Goal: Task Accomplishment & Management: Complete application form

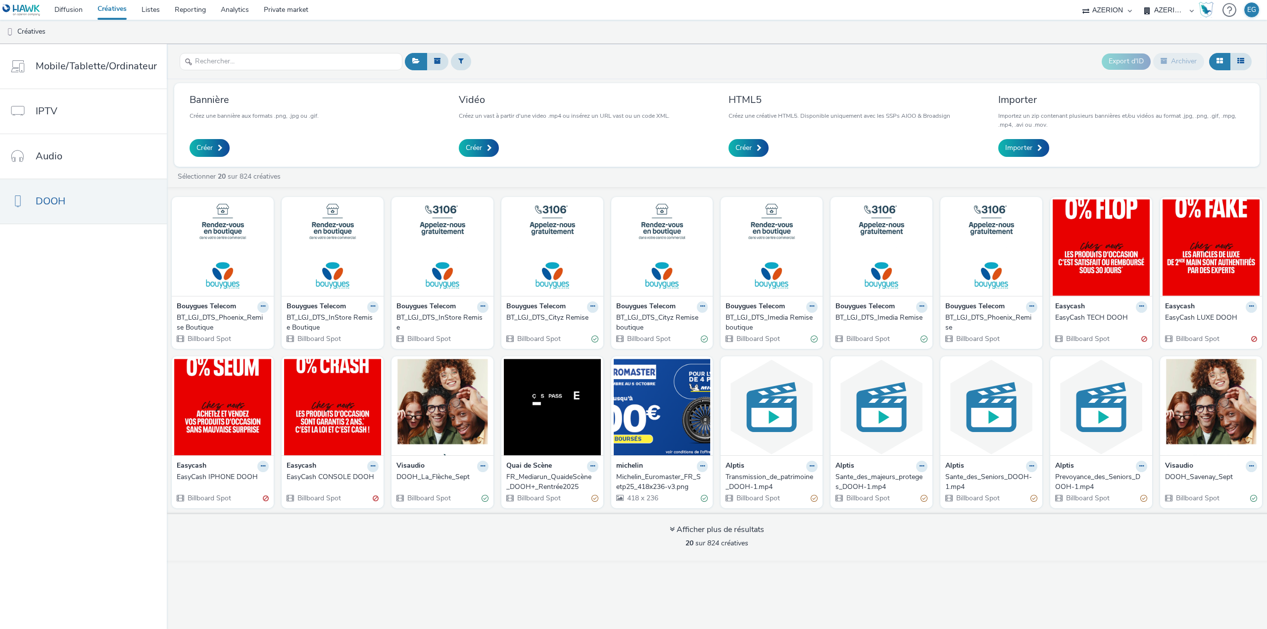
select select "79162ed7-0017-4339-93b0-3399b708648f"
click at [288, 9] on link "Private market" at bounding box center [285, 10] width 59 height 20
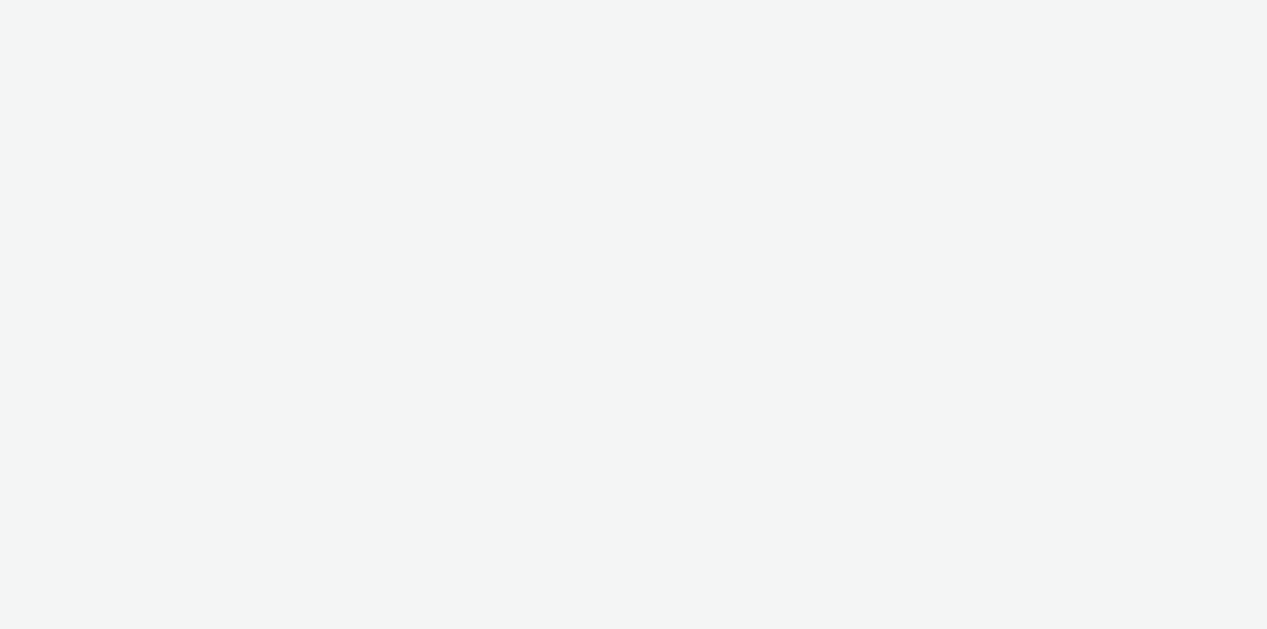
select select "79162ed7-0017-4339-93b0-3399b708648f"
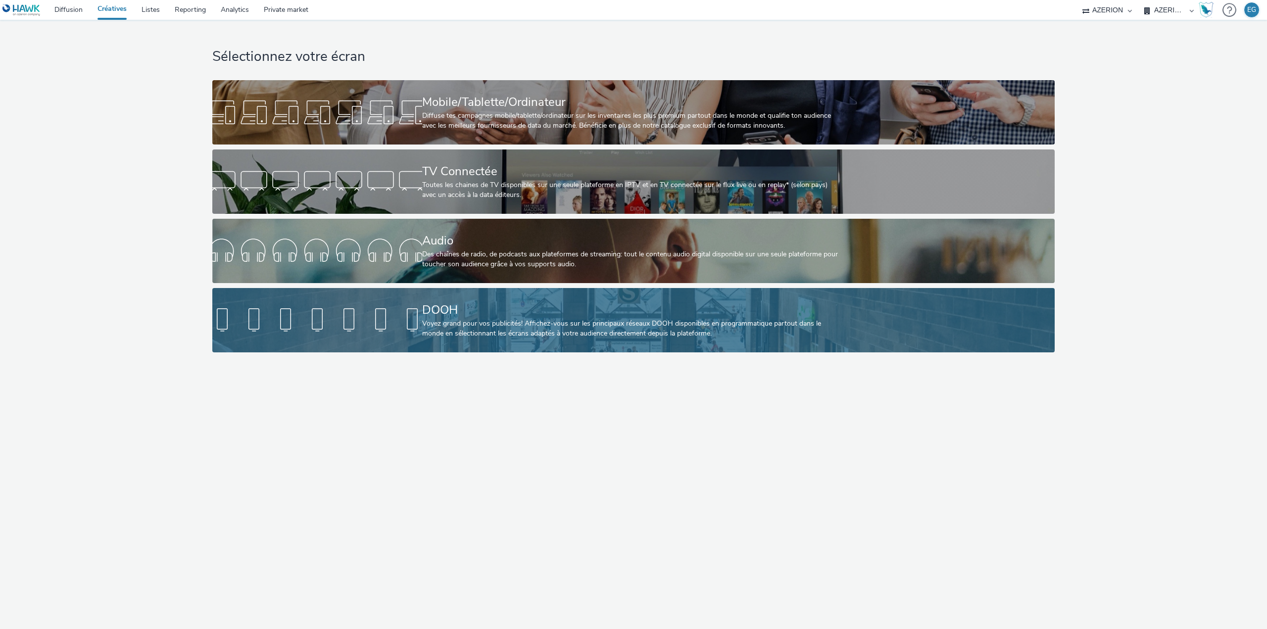
click at [448, 298] on div "DOOH Voyez grand pour vos publicités! Affichez-vous sur les principaux réseaux …" at bounding box center [631, 320] width 419 height 64
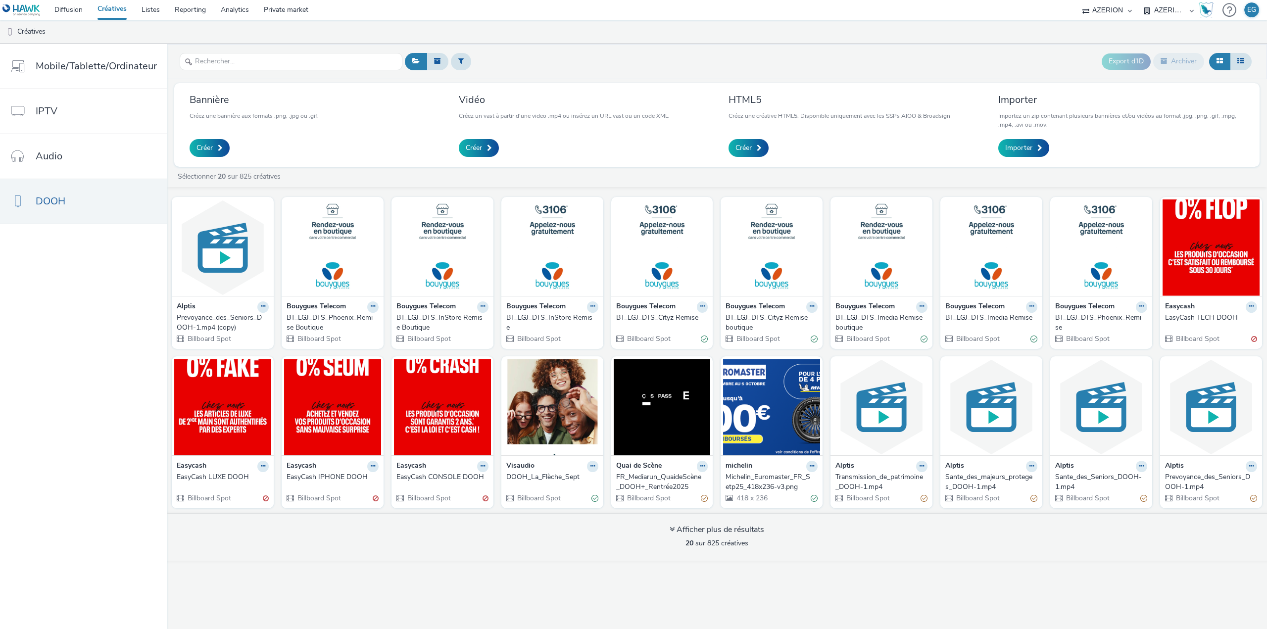
click at [489, 39] on ul "Créatives" at bounding box center [633, 32] width 1267 height 24
click at [222, 39] on ul "Créatives" at bounding box center [633, 32] width 1267 height 24
click at [60, 104] on link "IPTV" at bounding box center [83, 111] width 167 height 45
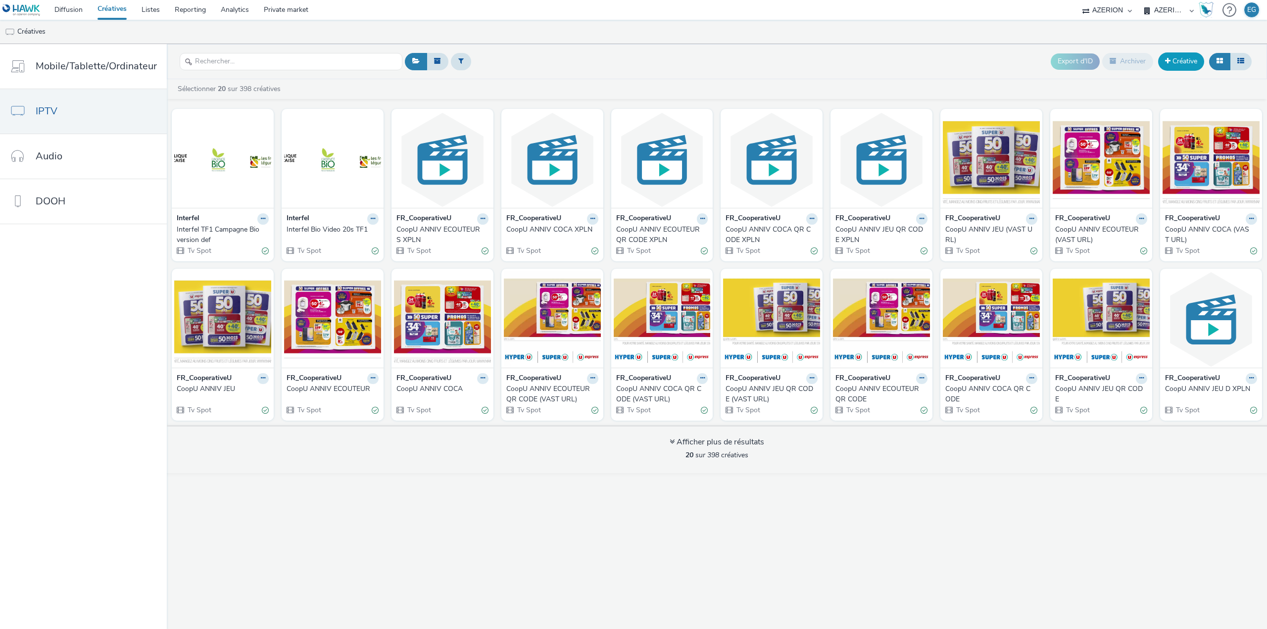
click at [1189, 62] on link "Créative" at bounding box center [1182, 61] width 46 height 18
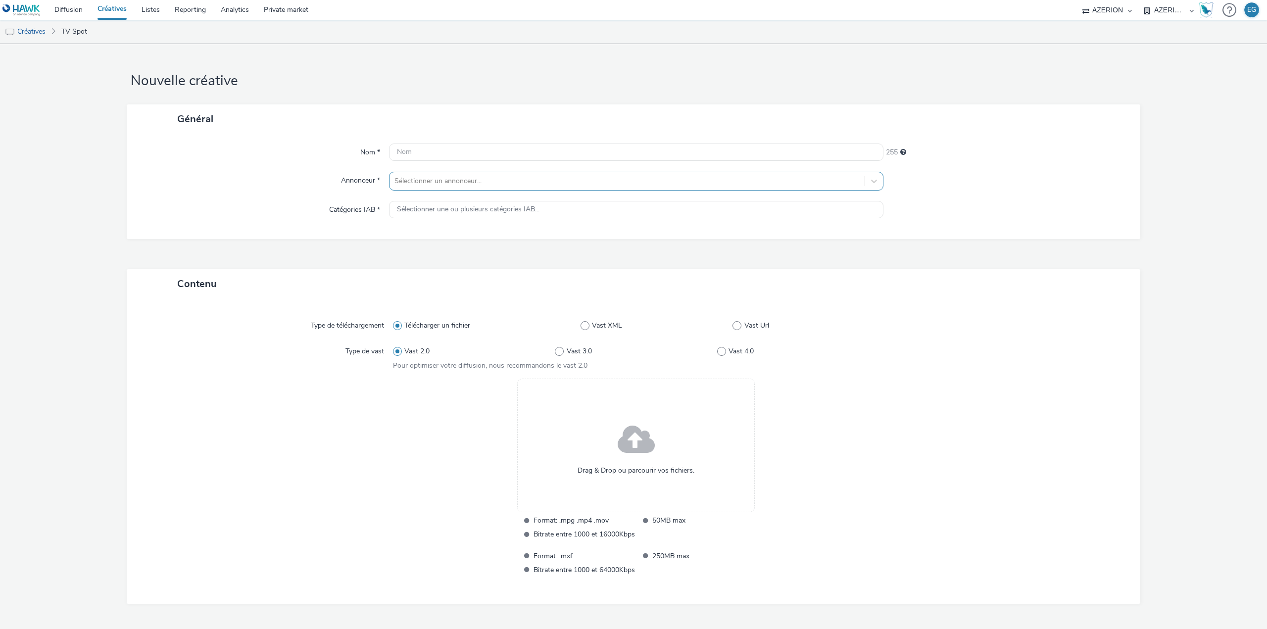
click at [431, 180] on div at bounding box center [627, 181] width 465 height 12
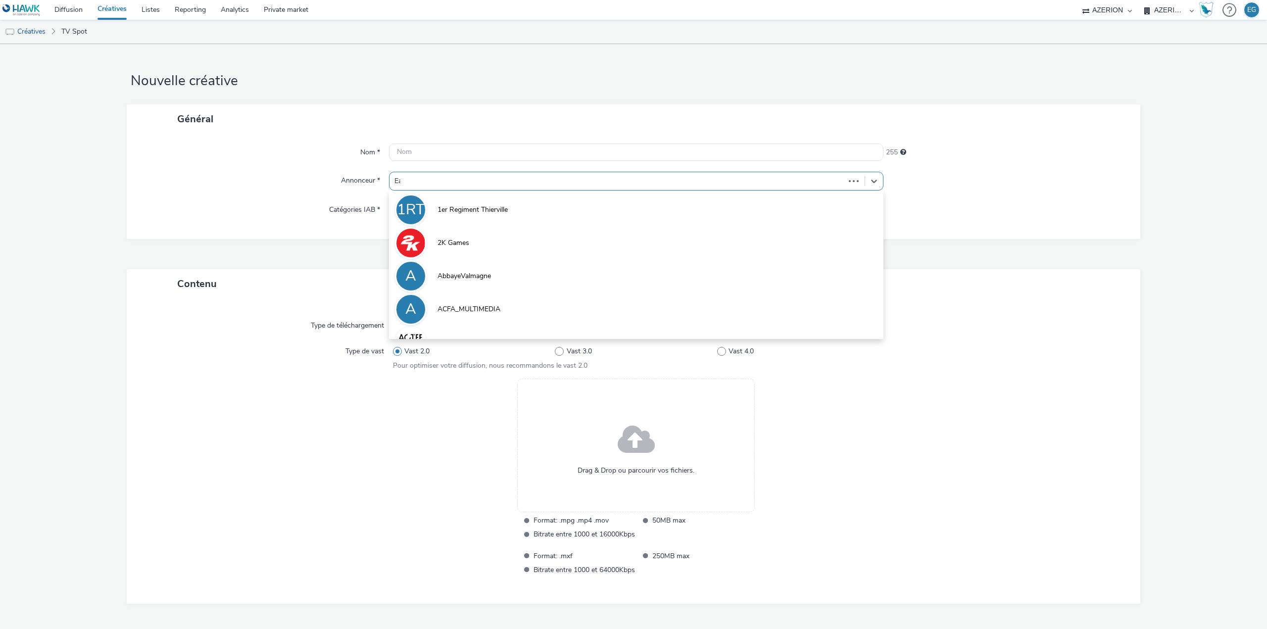
type input "Eas"
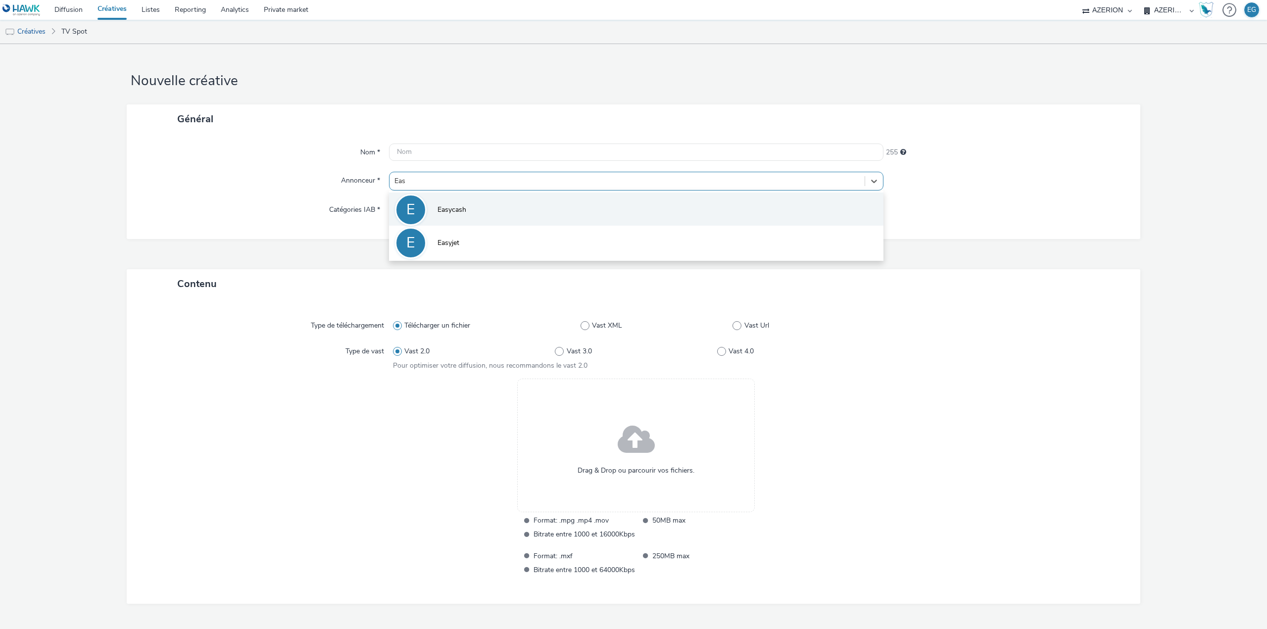
click at [430, 218] on li "E Easycash" at bounding box center [636, 209] width 495 height 33
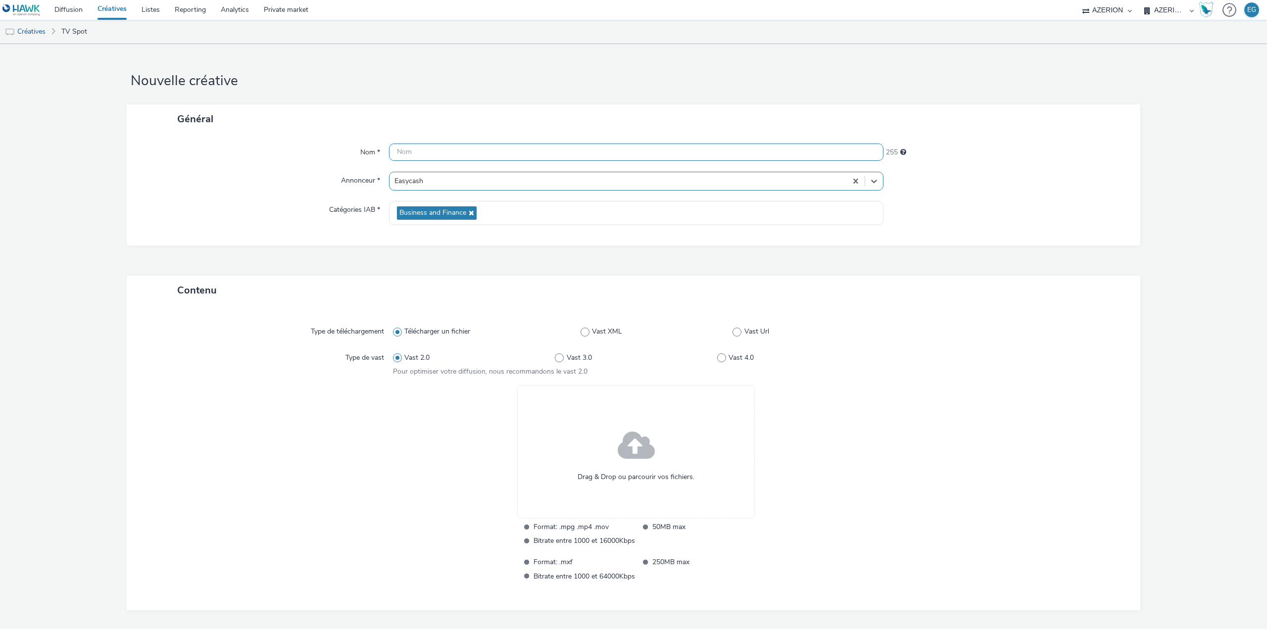
click at [425, 145] on input "text" at bounding box center [636, 152] width 495 height 17
click at [619, 455] on span at bounding box center [636, 446] width 37 height 51
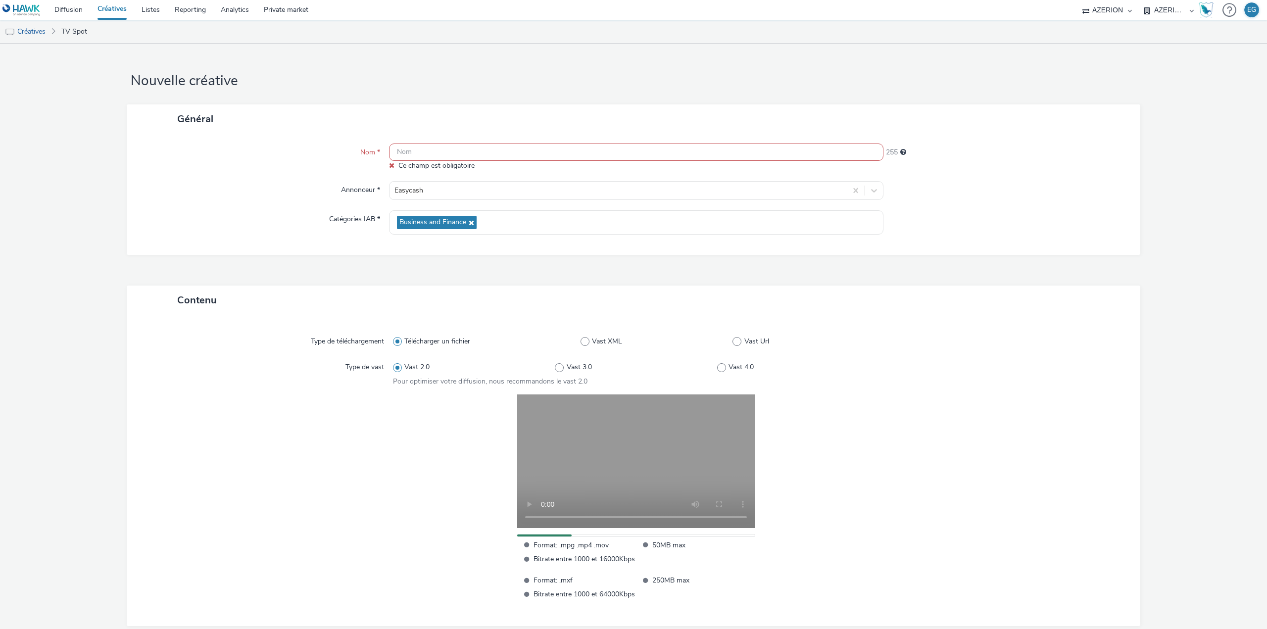
click at [422, 152] on input "text" at bounding box center [636, 152] width 495 height 17
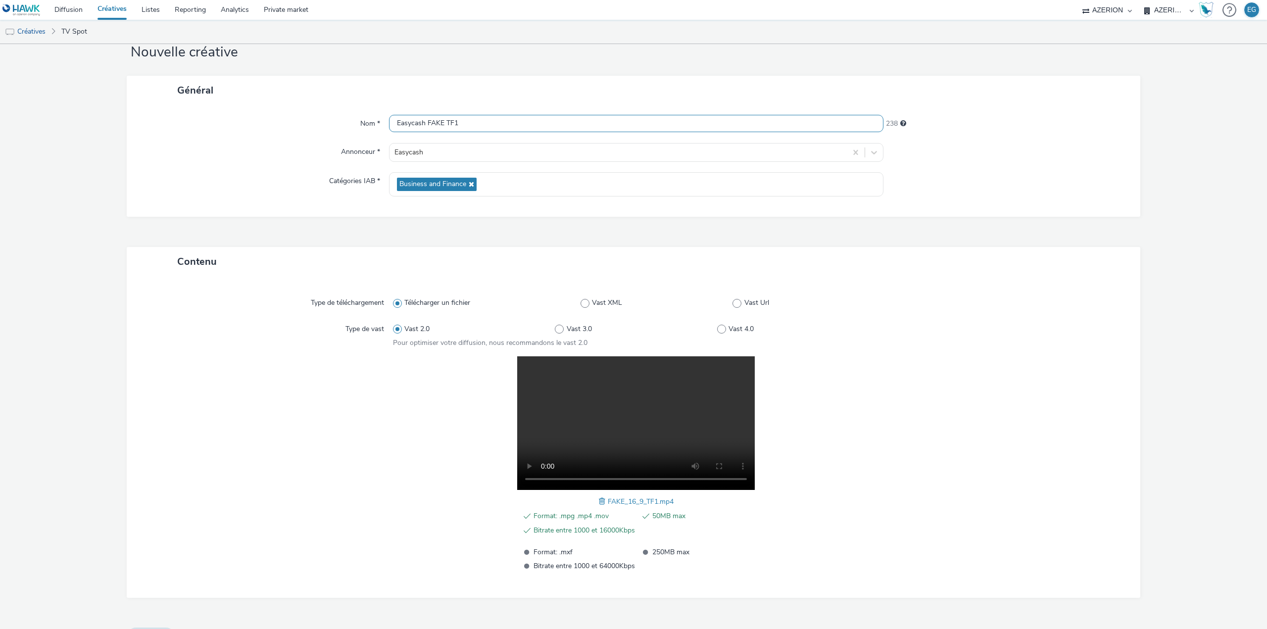
scroll to position [53, 0]
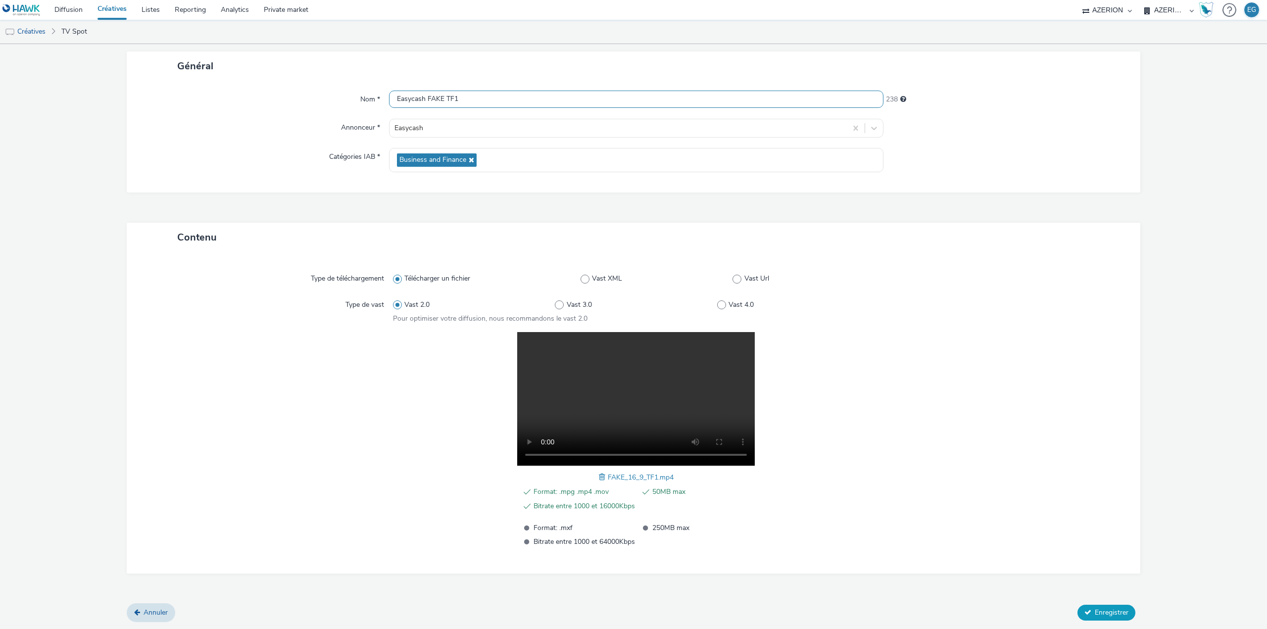
type input "Easycash FAKE TF1"
click at [1105, 611] on span "Enregistrer" at bounding box center [1112, 612] width 34 height 9
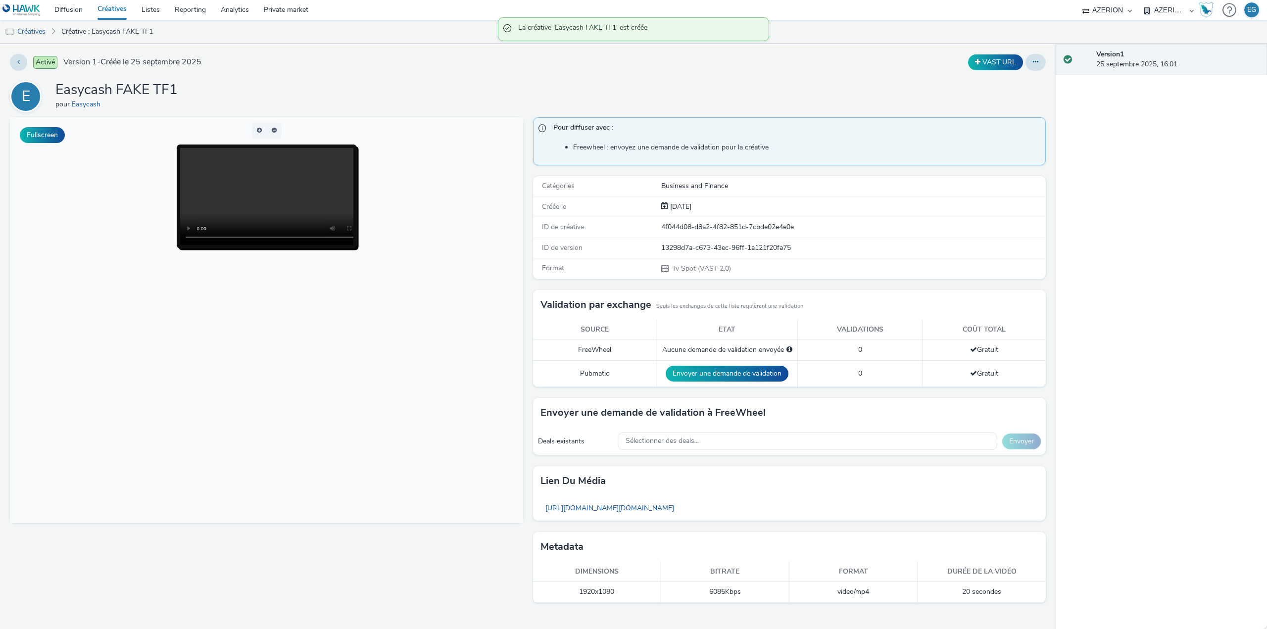
click at [112, 15] on link "Créatives" at bounding box center [112, 10] width 44 height 20
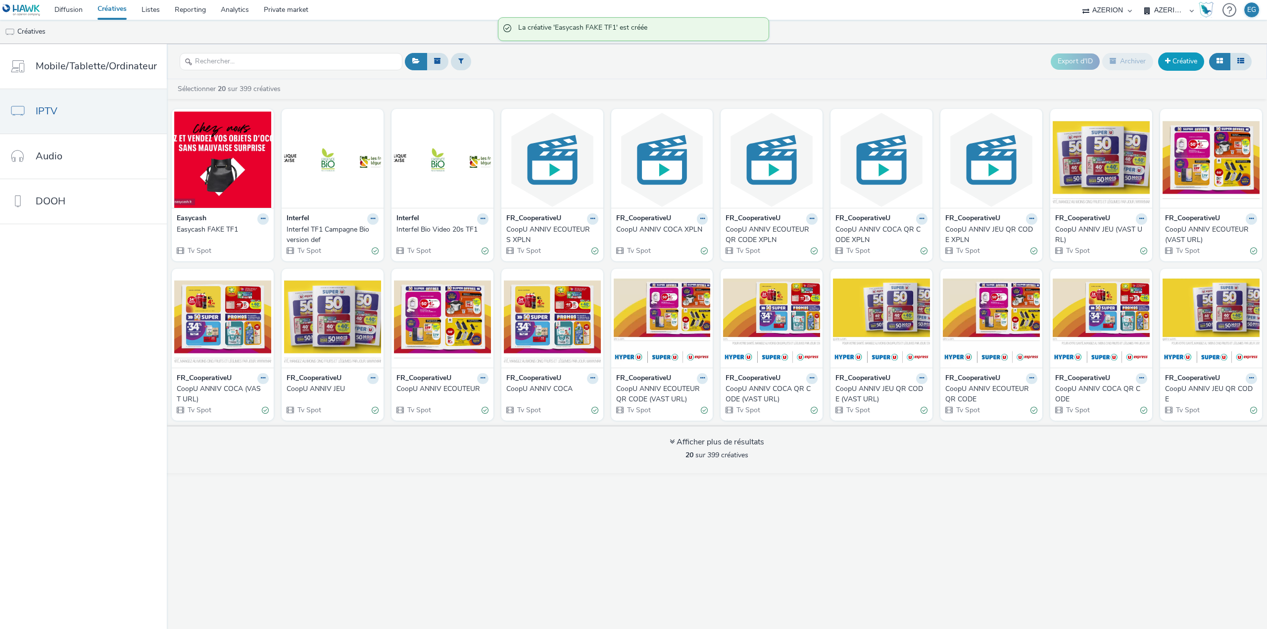
click at [1183, 58] on link "Créative" at bounding box center [1182, 61] width 46 height 18
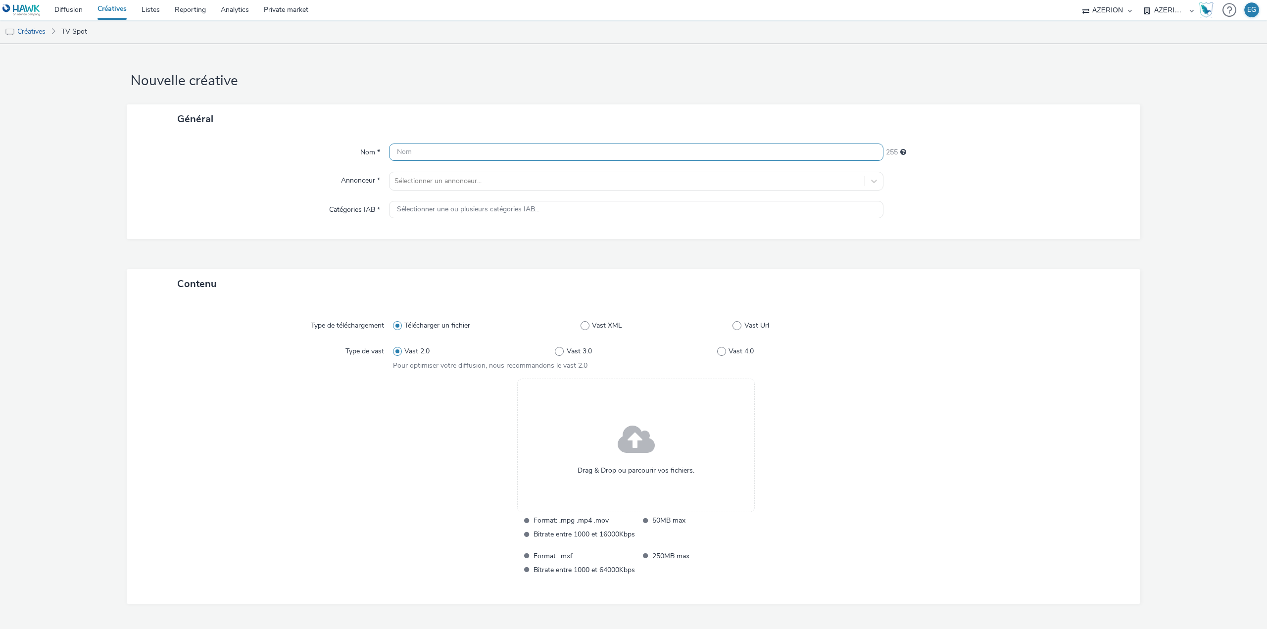
click at [420, 152] on input "text" at bounding box center [636, 152] width 495 height 17
click at [420, 181] on div "Sélectionner un annonceur..." at bounding box center [636, 181] width 495 height 19
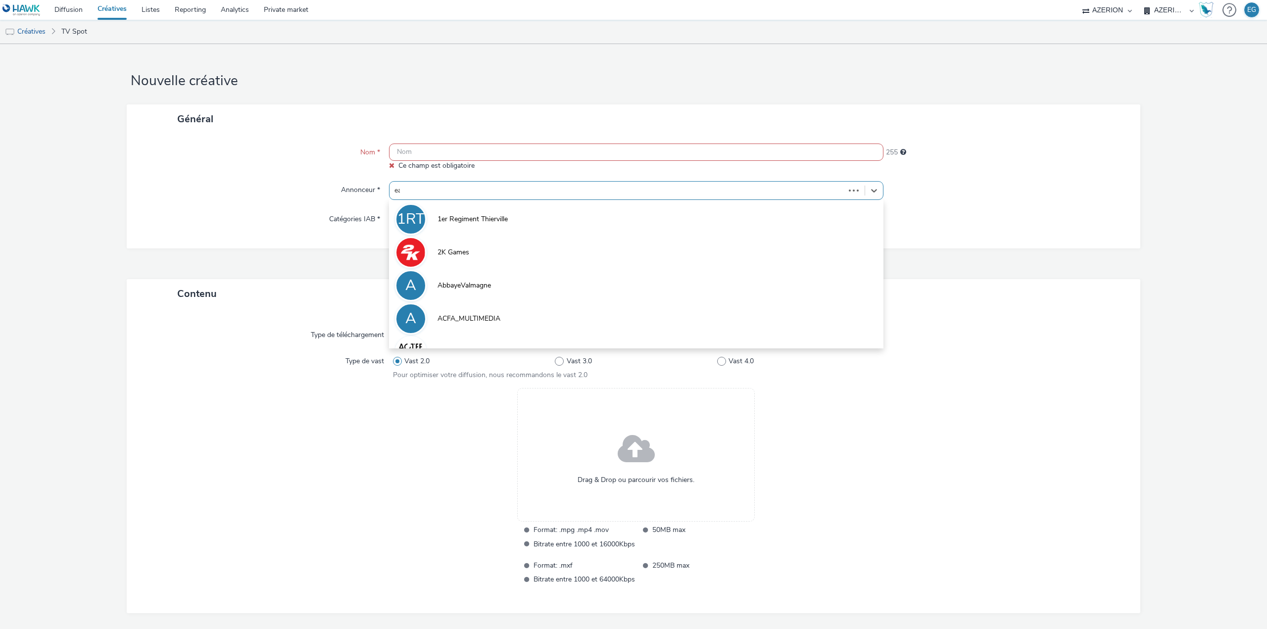
type input "eas"
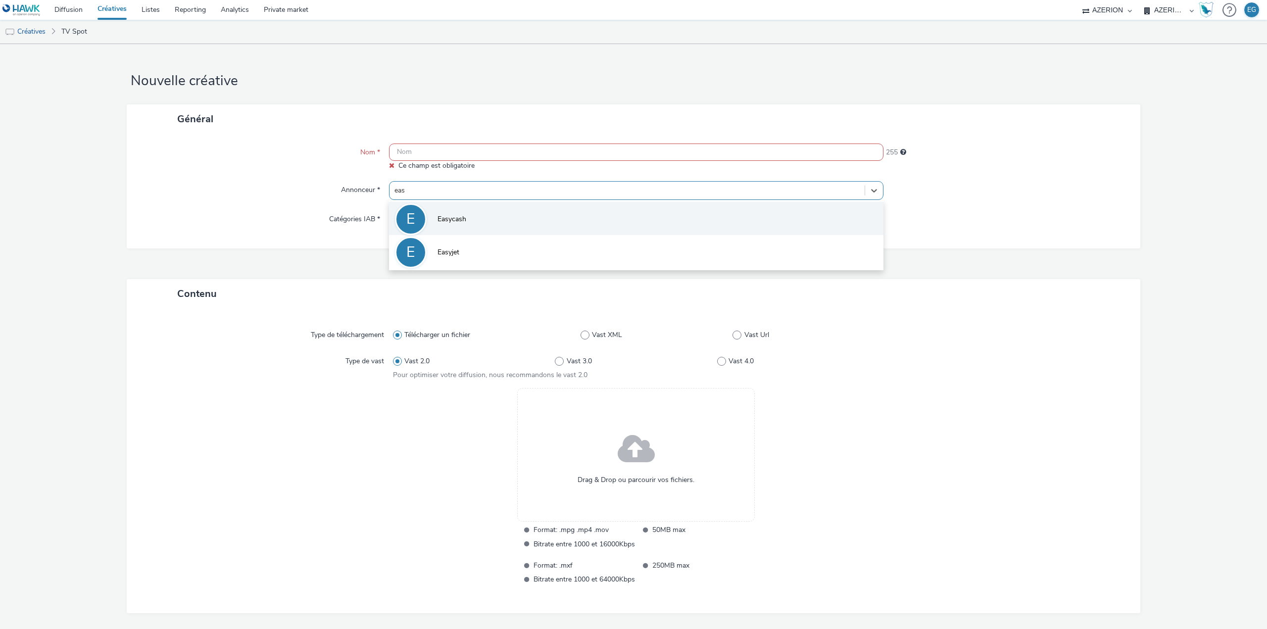
click at [432, 209] on li "E Easycash" at bounding box center [636, 218] width 495 height 33
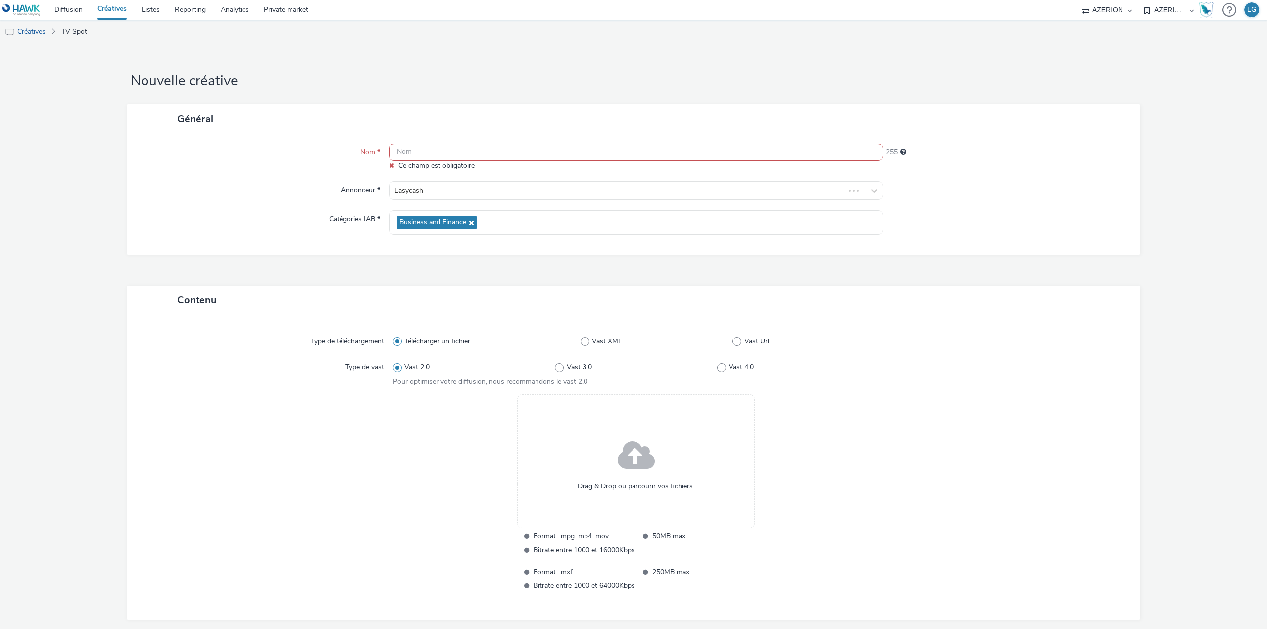
click at [624, 465] on span at bounding box center [636, 456] width 37 height 51
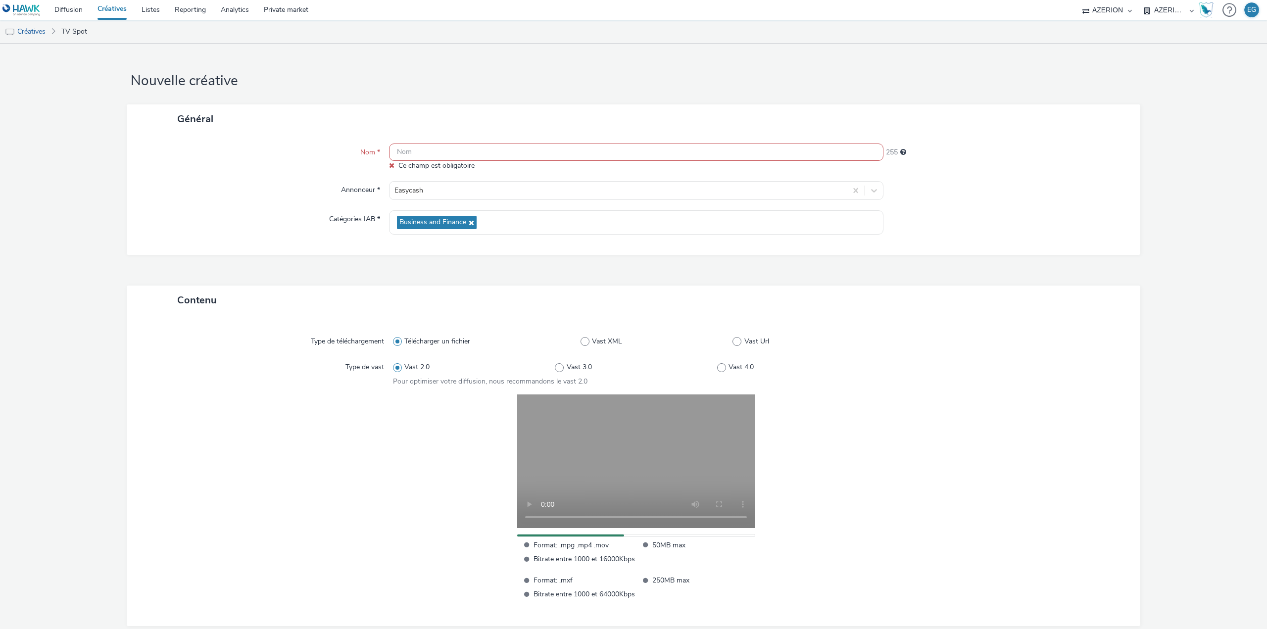
click at [460, 151] on input "text" at bounding box center [636, 152] width 495 height 17
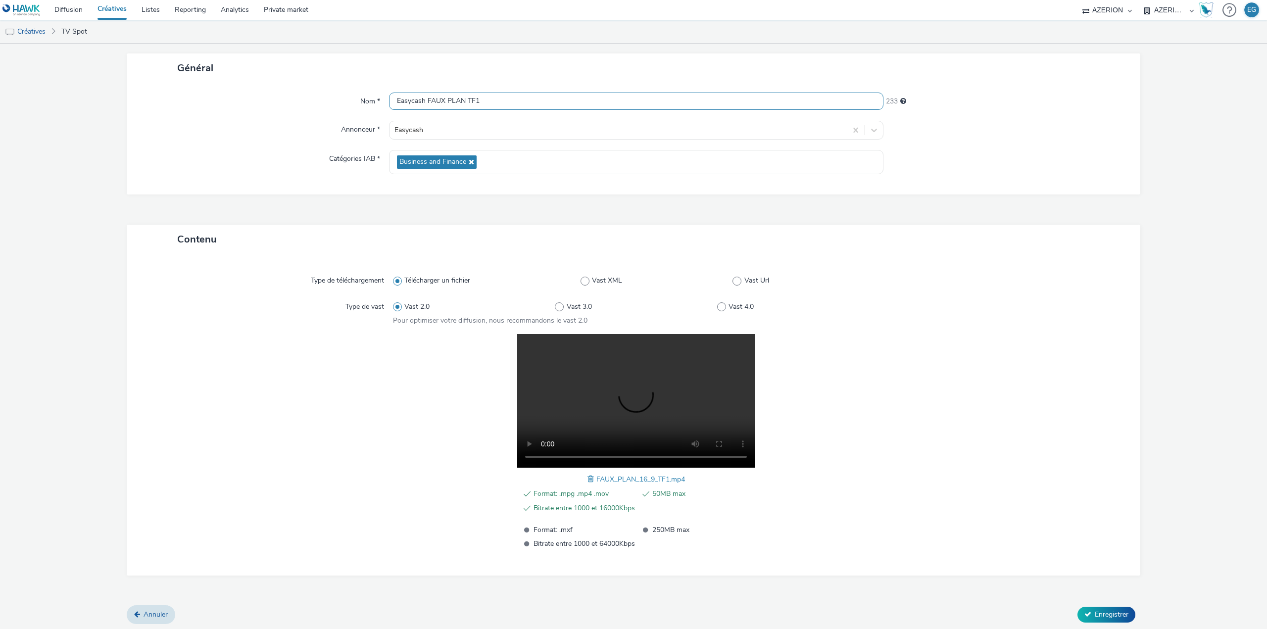
scroll to position [53, 0]
type input "Easycash FAUX PLAN TF1"
click at [1100, 612] on span "Enregistrer" at bounding box center [1112, 612] width 34 height 9
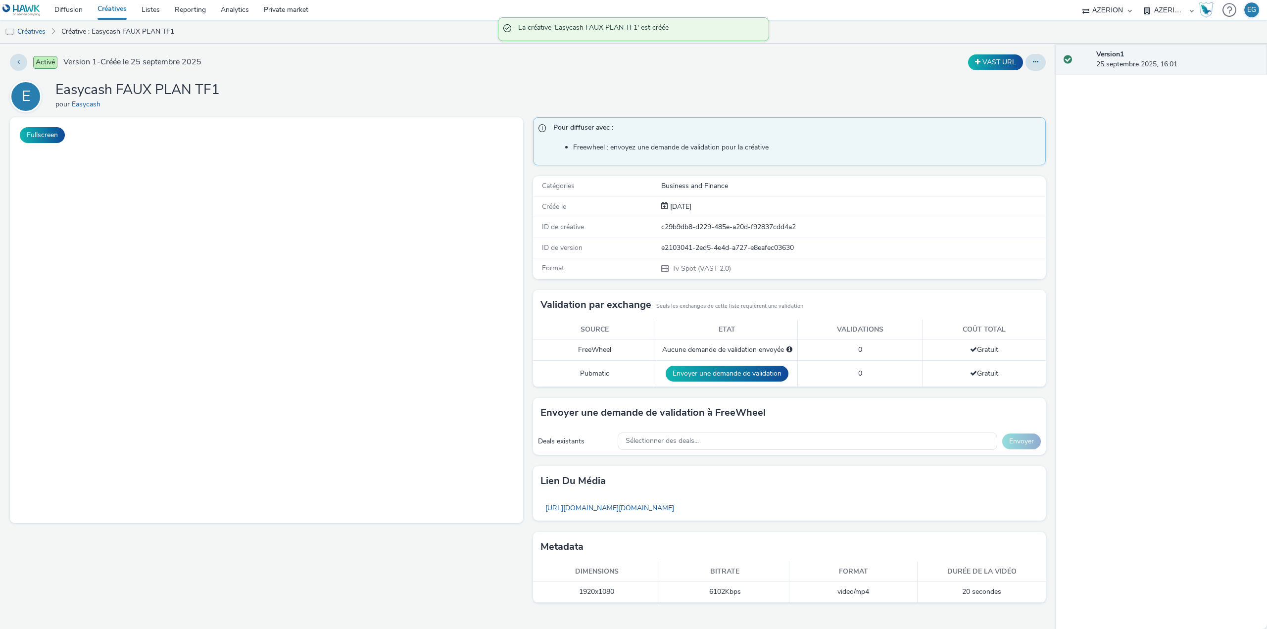
click at [116, 11] on link "Créatives" at bounding box center [112, 10] width 44 height 20
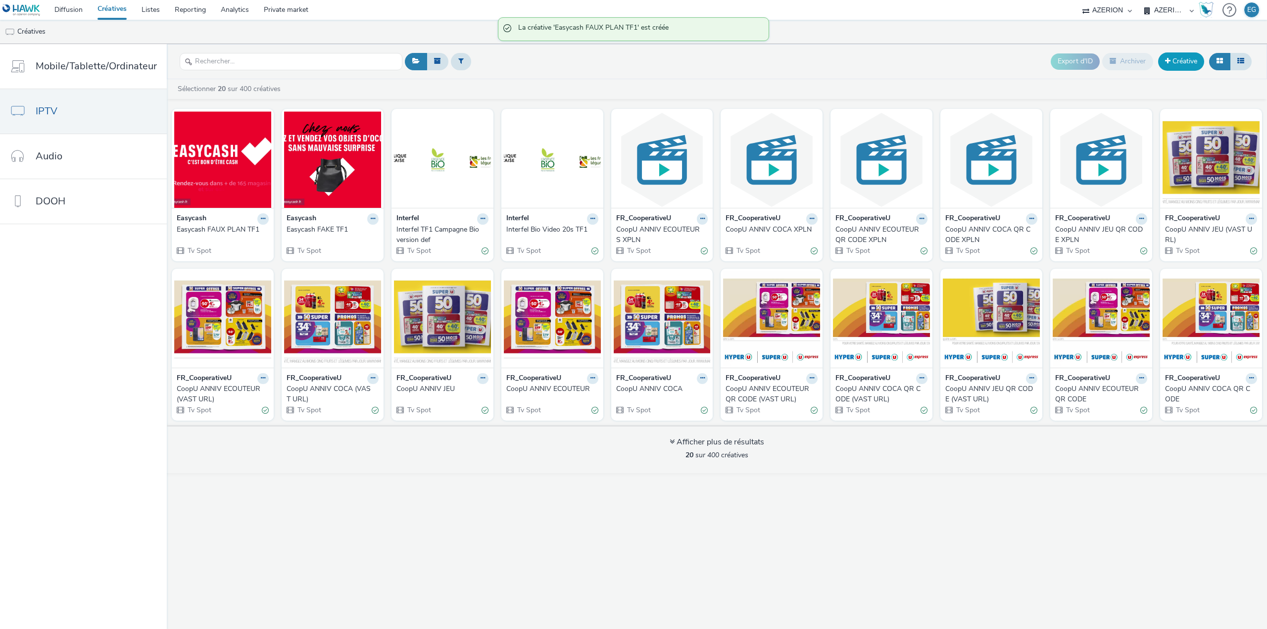
click at [1196, 61] on link "Créative" at bounding box center [1182, 61] width 46 height 18
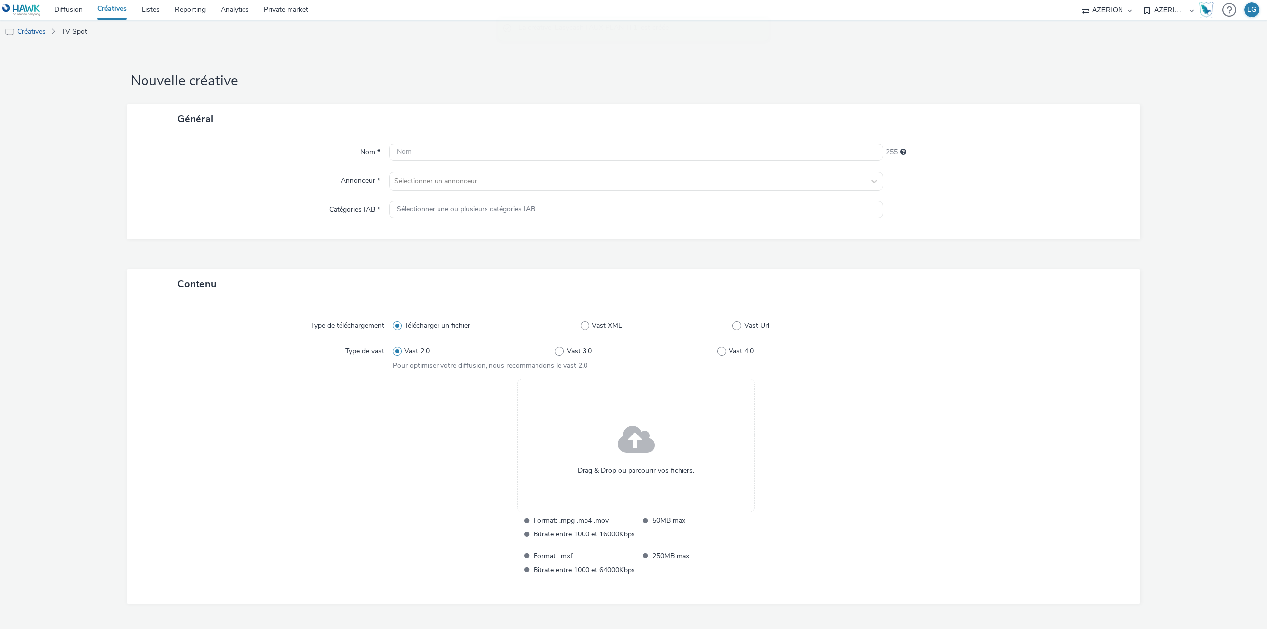
click at [630, 469] on span "Drag & Drop ou parcourir vos fichiers." at bounding box center [636, 471] width 117 height 10
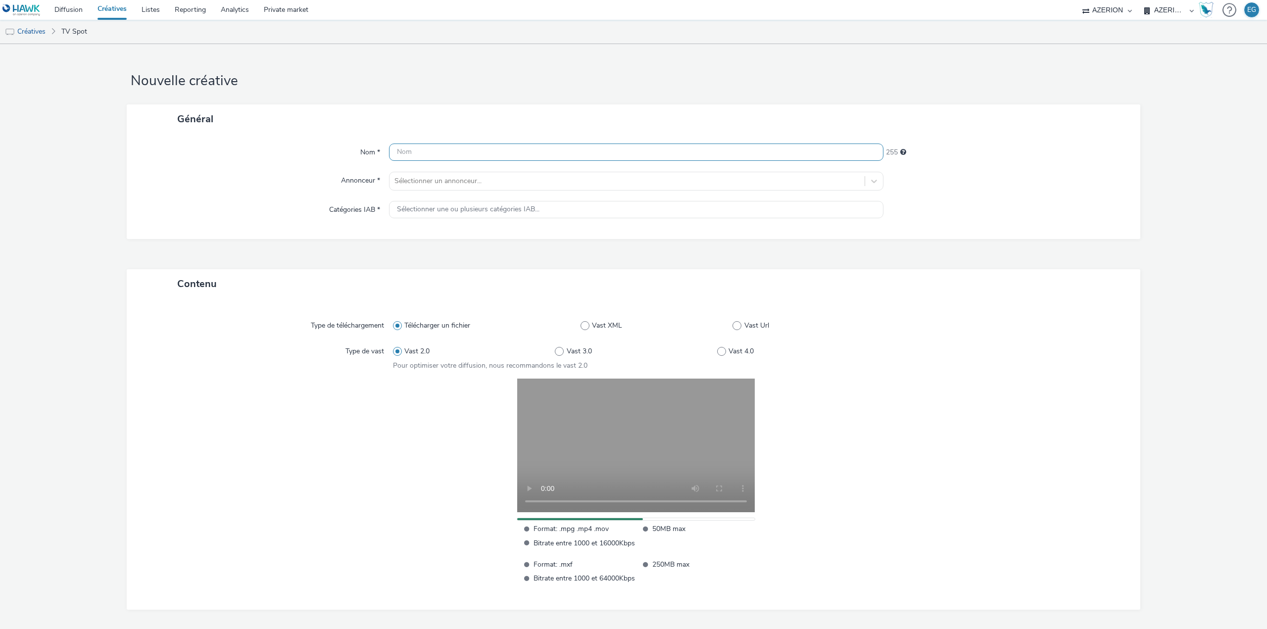
click at [440, 150] on input "text" at bounding box center [636, 152] width 495 height 17
click at [434, 177] on div "Nom * 255 Annonceur * Sélectionner un annonceur... Catégories IAB * Sélectionne…" at bounding box center [634, 186] width 1014 height 105
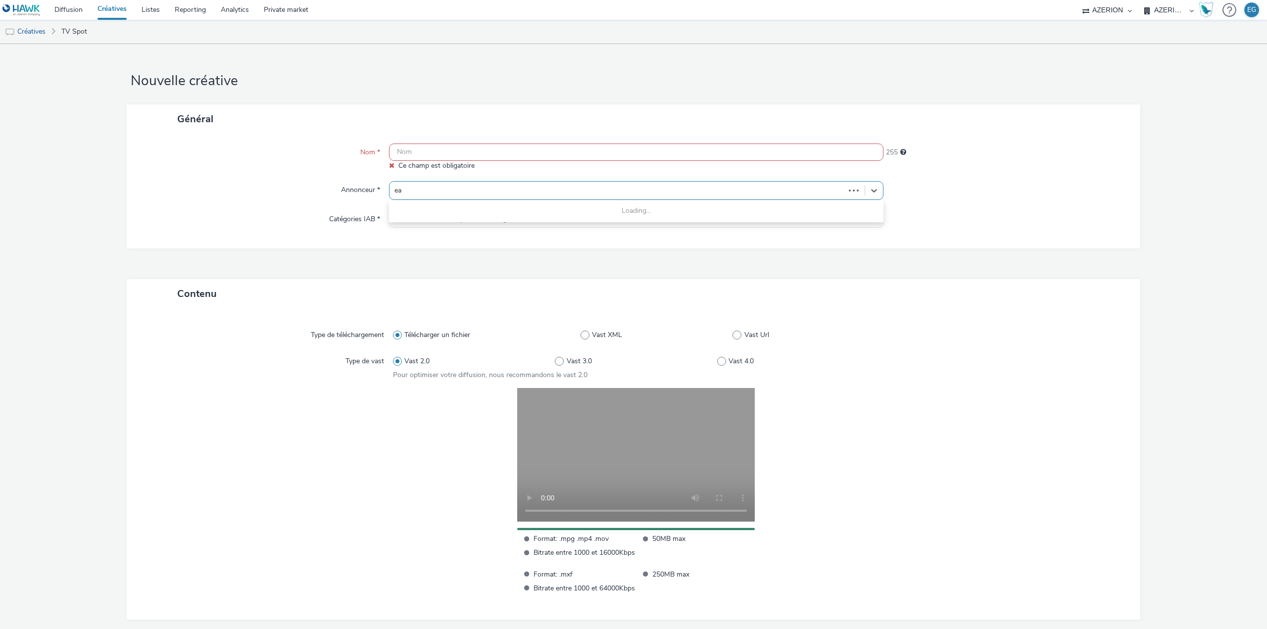
type input "eas"
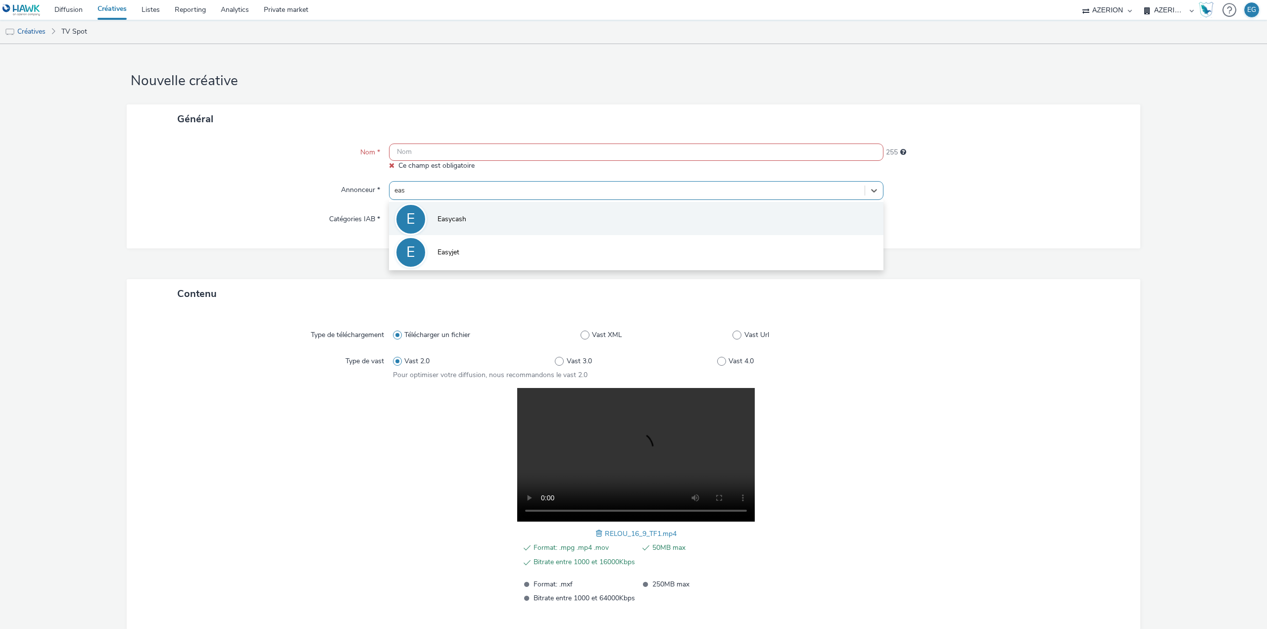
click at [430, 212] on li "E Easycash" at bounding box center [636, 218] width 495 height 33
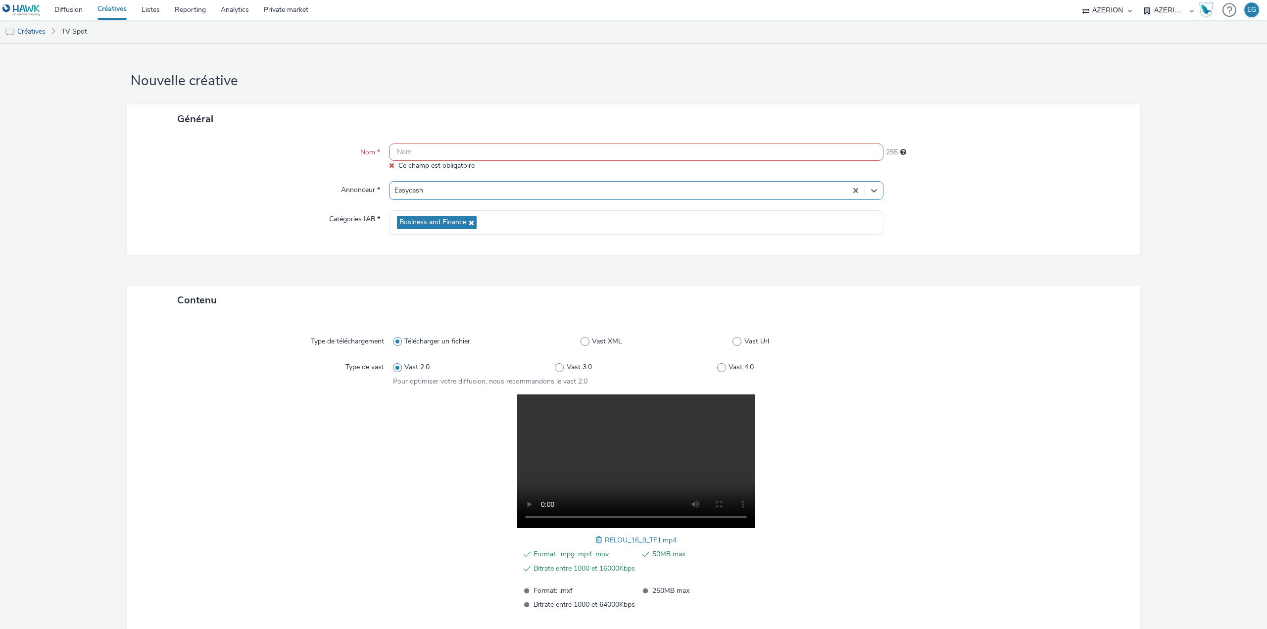
click at [428, 155] on input "text" at bounding box center [636, 152] width 495 height 17
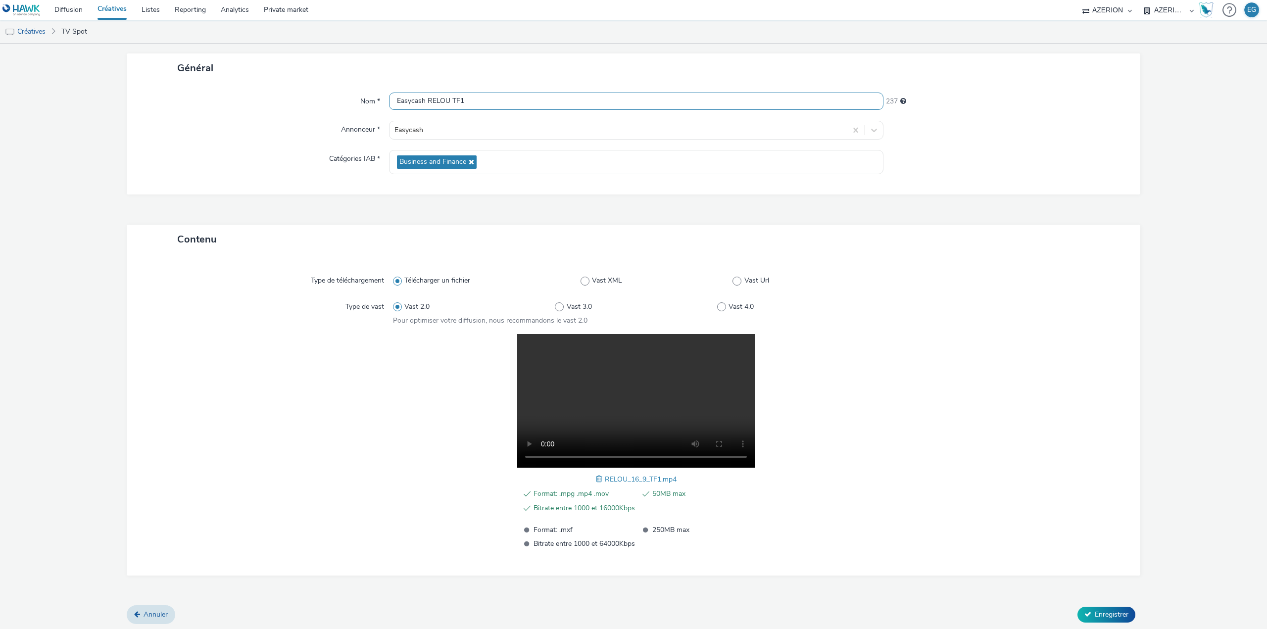
scroll to position [53, 0]
type input "Easycash RELOU TF1"
click at [1079, 598] on div "Contenu Type de téléchargement Télécharger un fichier Vast XML Vast Url Type de…" at bounding box center [634, 413] width 1014 height 381
click at [1095, 612] on span "Enregistrer" at bounding box center [1112, 612] width 34 height 9
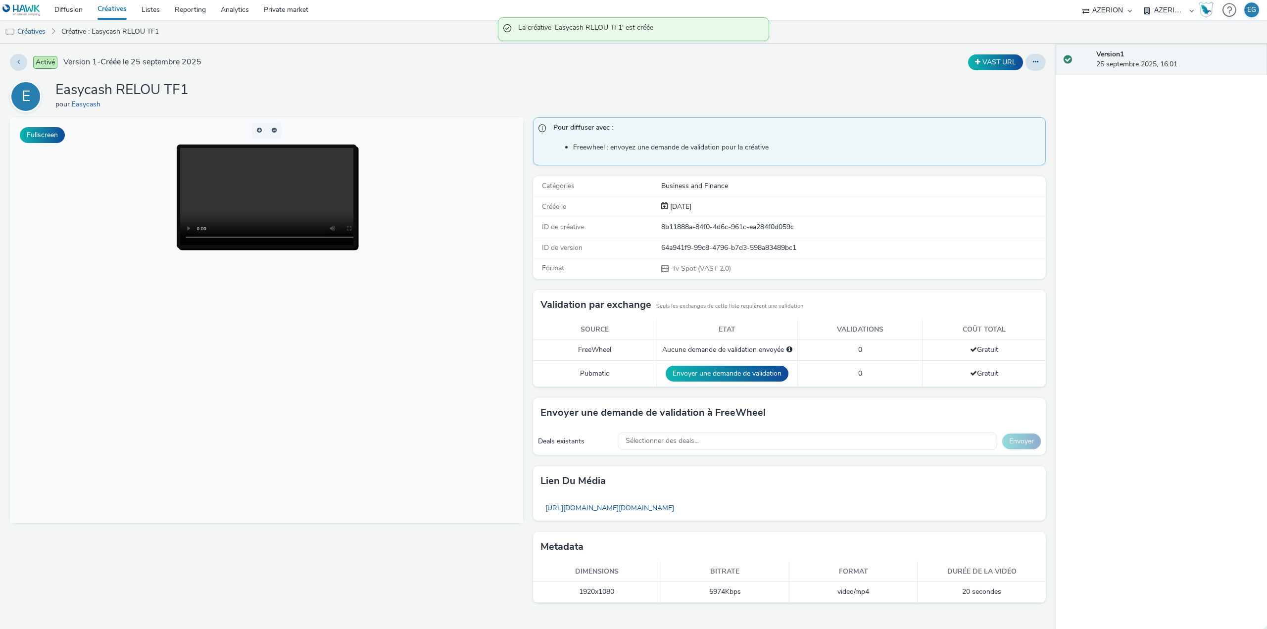
click at [234, 87] on div "E Easycash RELOU TF1 pour Easycash" at bounding box center [528, 97] width 1036 height 32
click at [113, 8] on link "Créatives" at bounding box center [112, 10] width 44 height 20
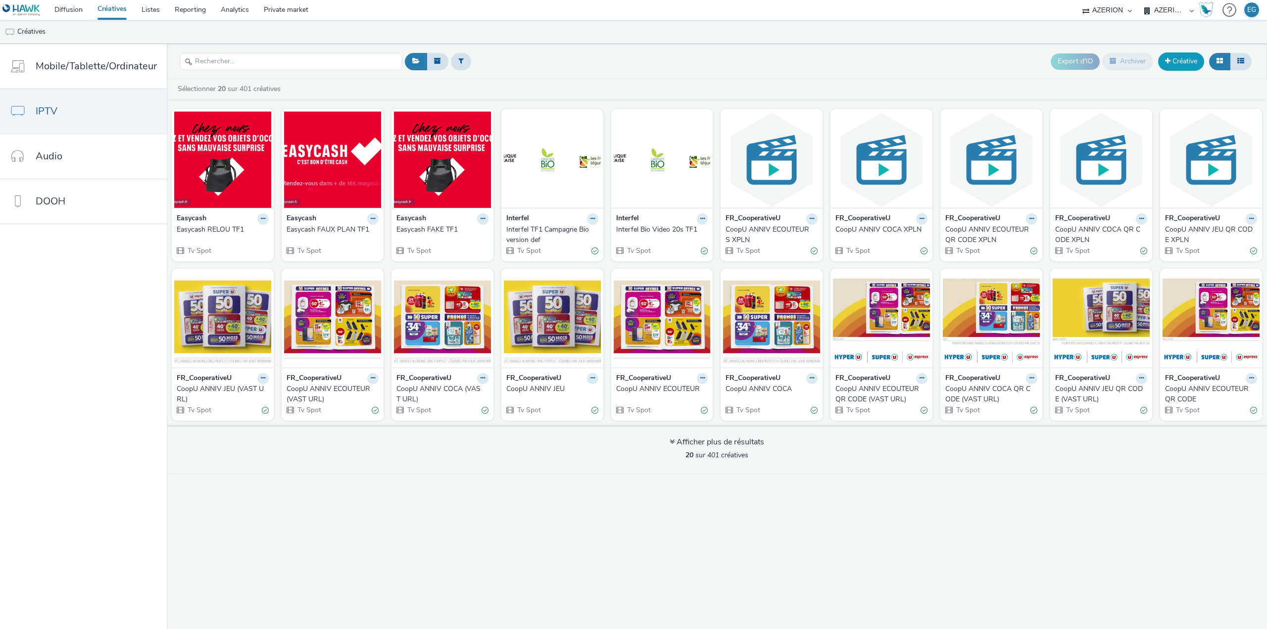
click at [1171, 62] on link "Créative" at bounding box center [1182, 61] width 46 height 18
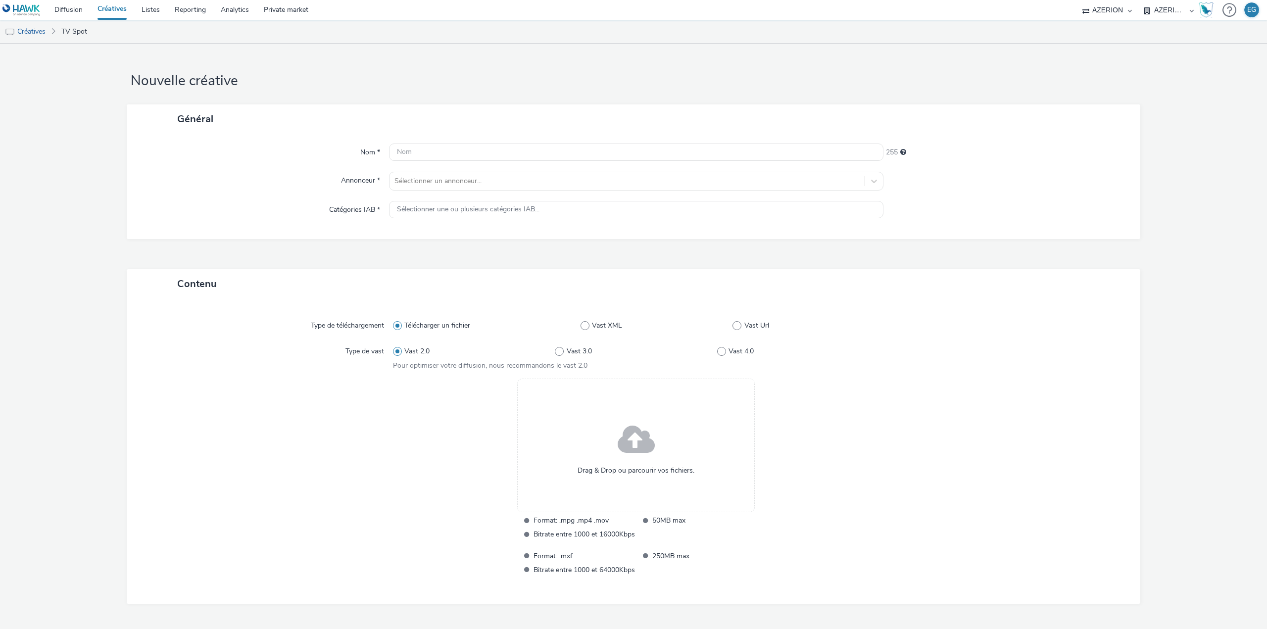
click at [607, 453] on div "Drag & Drop ou parcourir vos fichiers." at bounding box center [636, 446] width 238 height 134
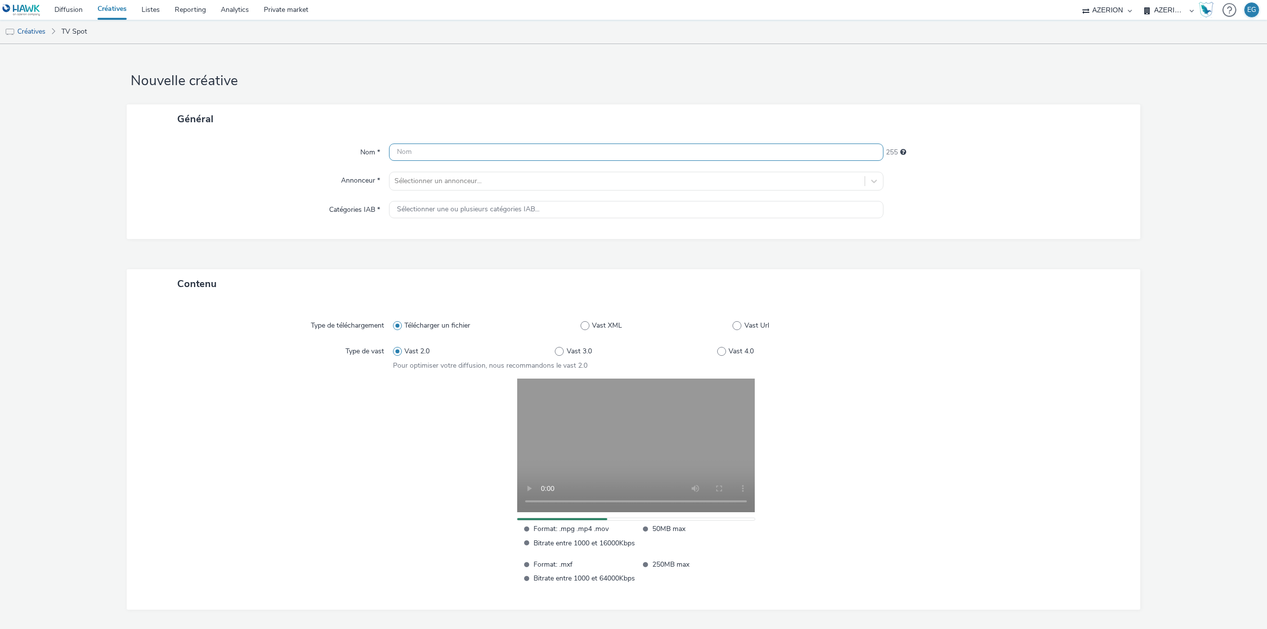
click at [486, 157] on input "text" at bounding box center [636, 152] width 495 height 17
click at [442, 182] on div "Sélectionner un annonceur..." at bounding box center [636, 181] width 495 height 19
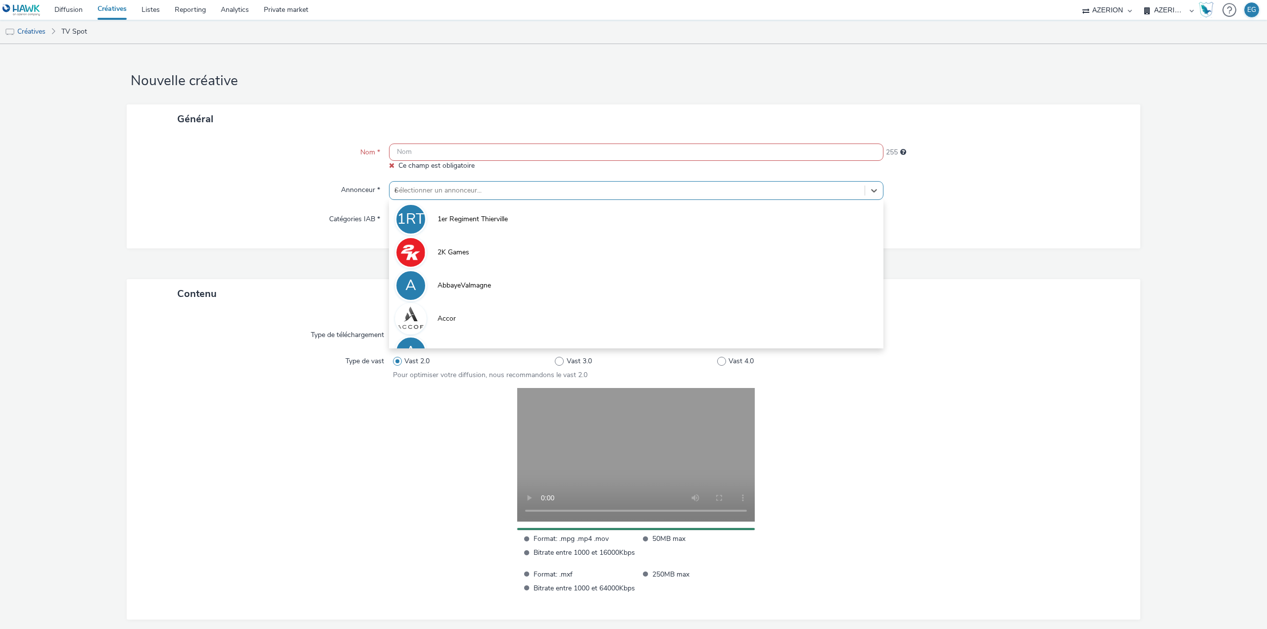
type input "eas"
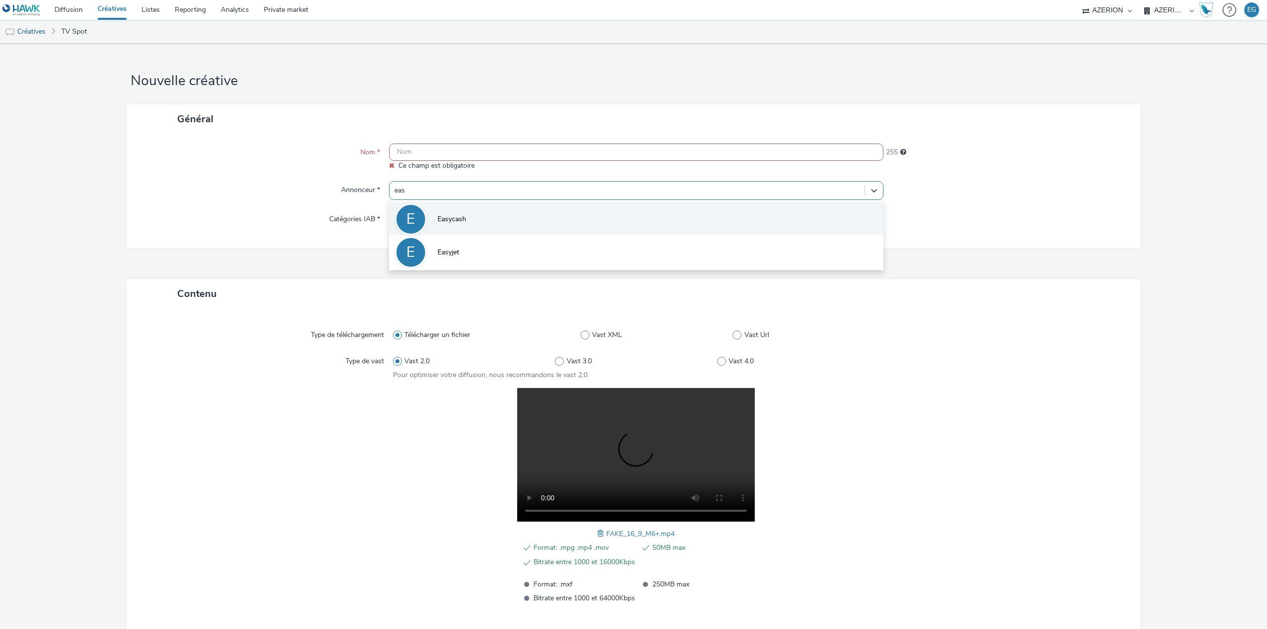
click at [442, 218] on span "Easycash" at bounding box center [452, 219] width 29 height 10
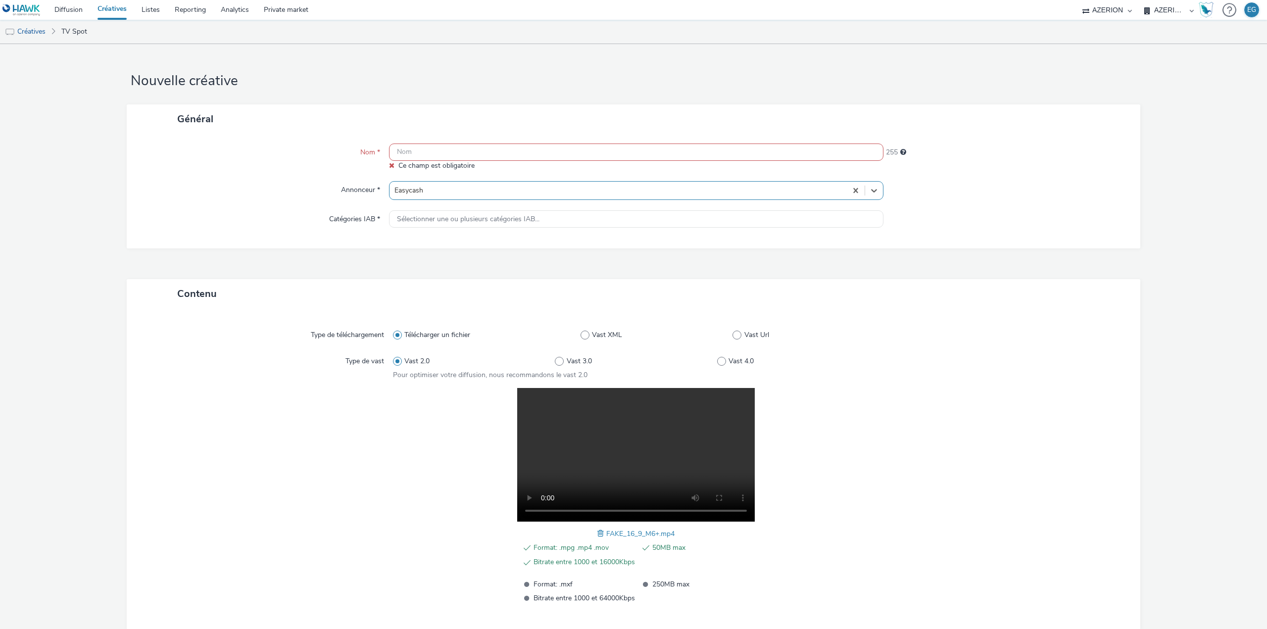
click at [424, 156] on input "text" at bounding box center [636, 152] width 495 height 17
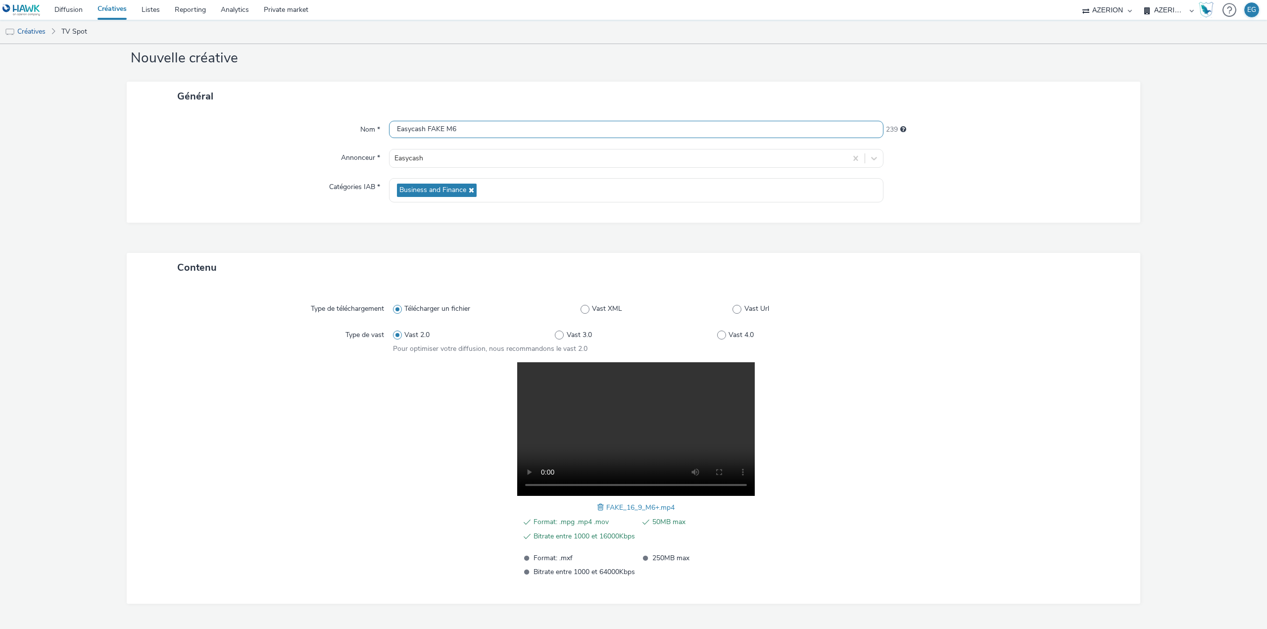
scroll to position [53, 0]
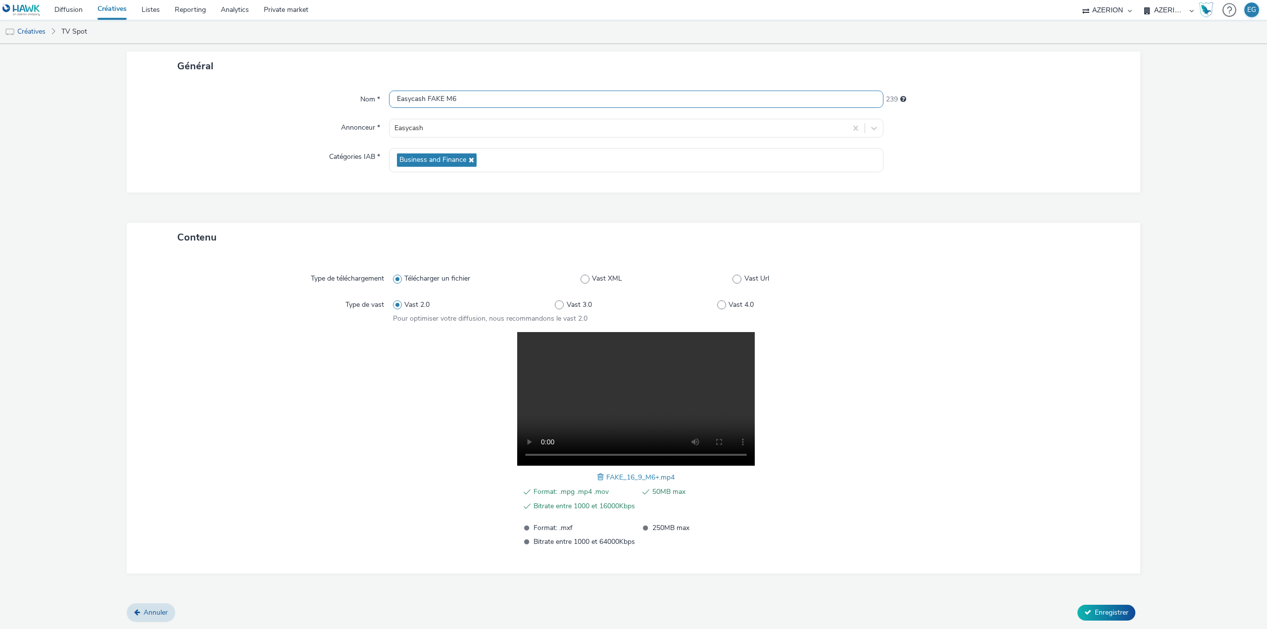
type input "Easycash FAKE M6"
click at [1106, 603] on div "Contenu Type de téléchargement Télécharger un fichier Vast XML Vast Url Type de…" at bounding box center [634, 413] width 1014 height 381
click at [1110, 614] on span "Enregistrer" at bounding box center [1112, 612] width 34 height 9
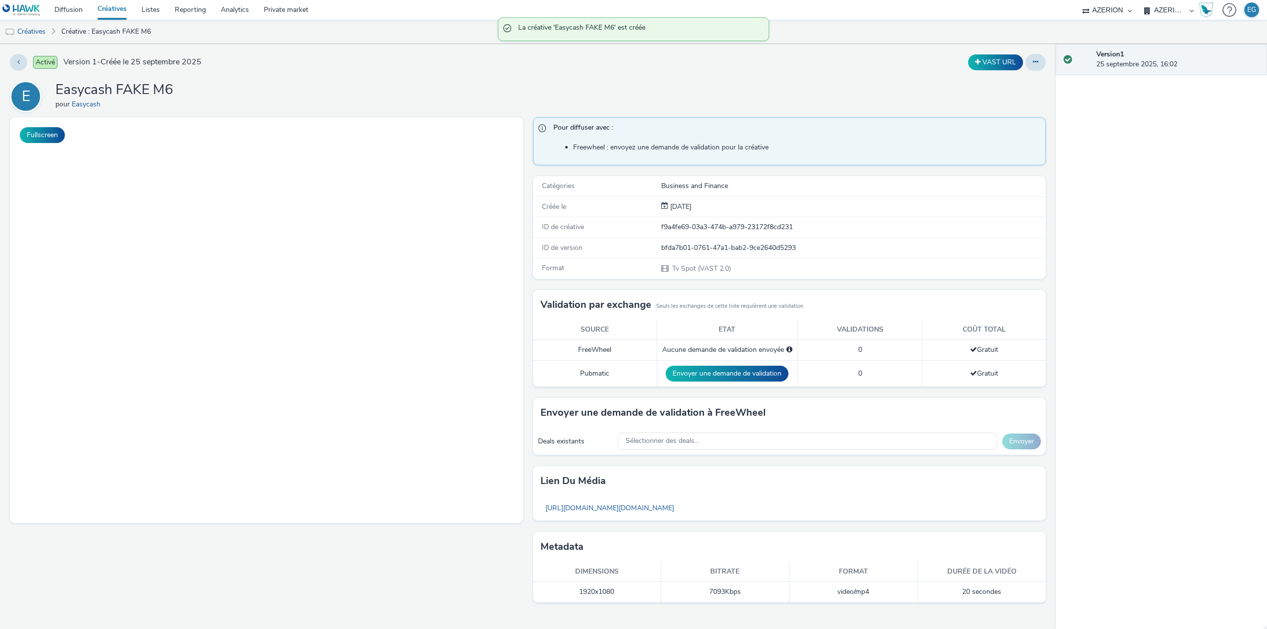
drag, startPoint x: 118, startPoint y: 8, endPoint x: 226, endPoint y: 36, distance: 111.4
click at [118, 8] on link "Créatives" at bounding box center [112, 10] width 44 height 20
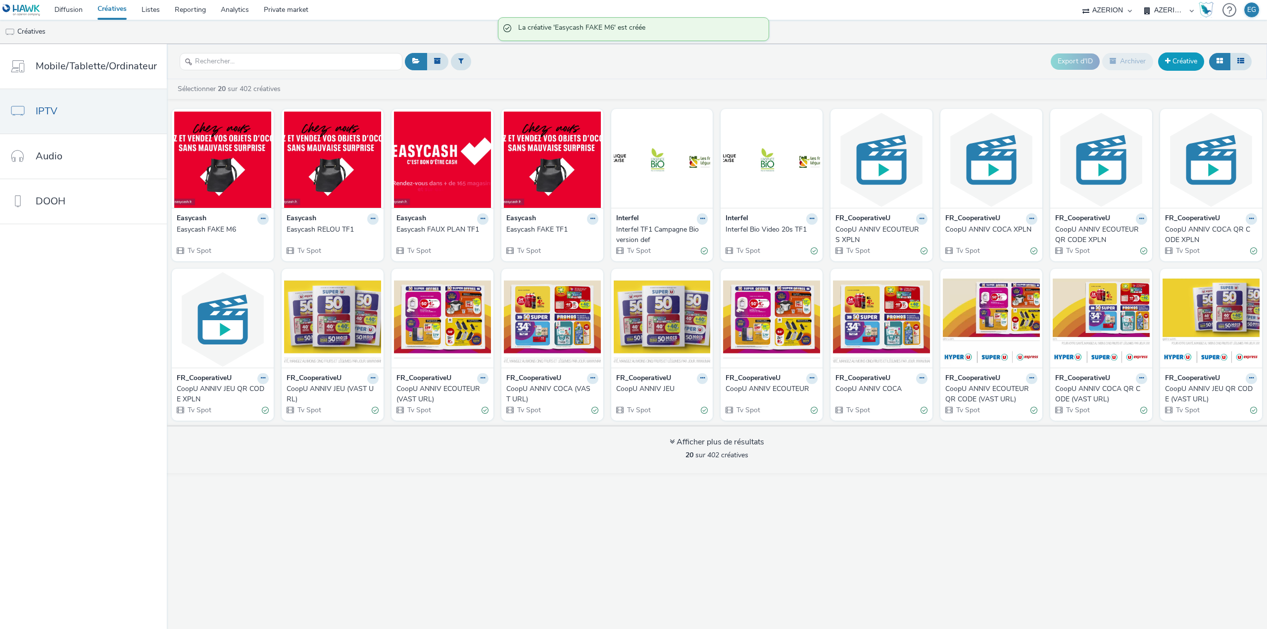
click at [1173, 61] on link "Créative" at bounding box center [1182, 61] width 46 height 18
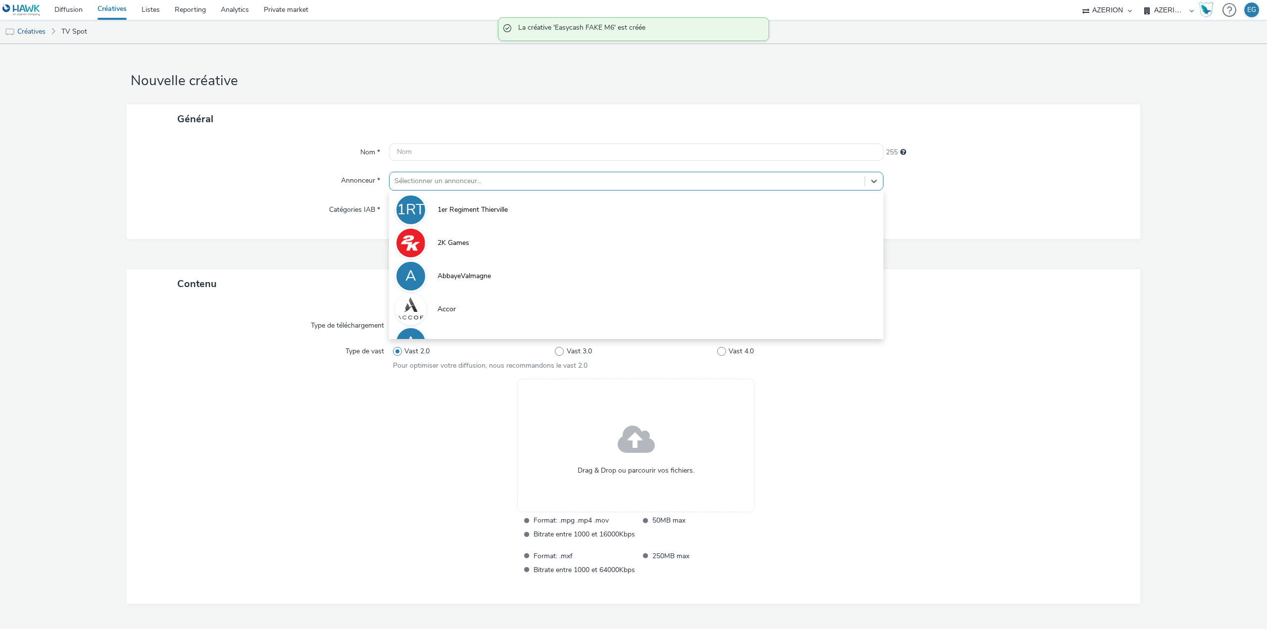
click at [457, 175] on div at bounding box center [627, 181] width 465 height 12
type input "eas"
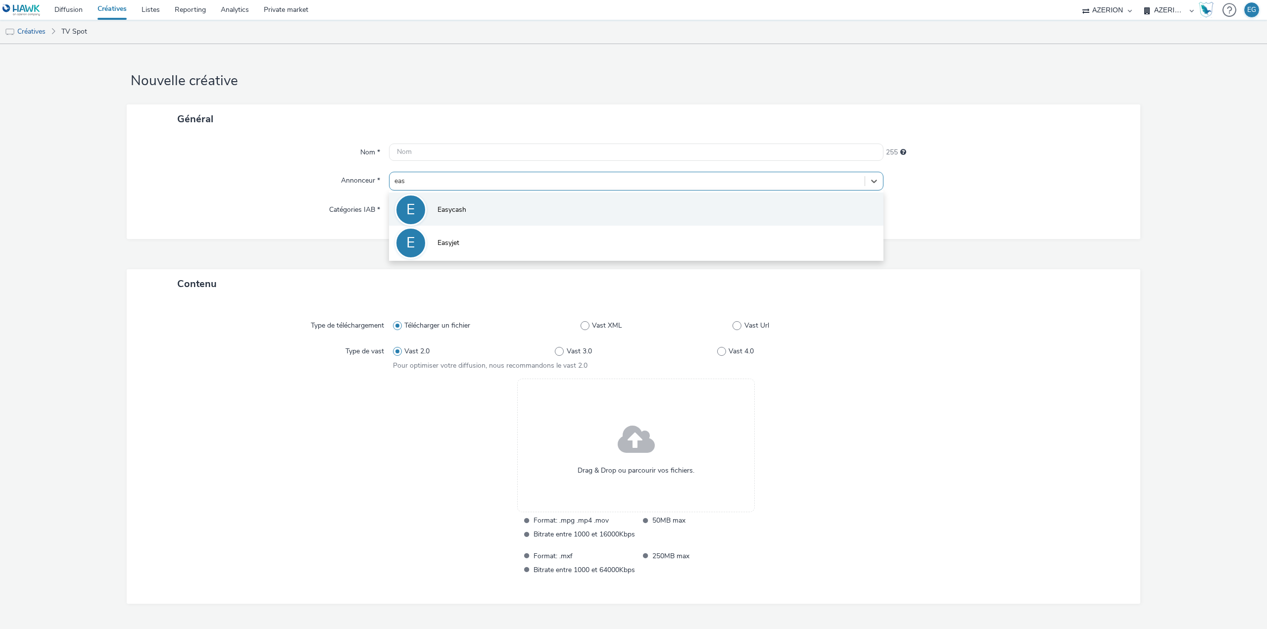
click at [449, 206] on span "Easycash" at bounding box center [452, 210] width 29 height 10
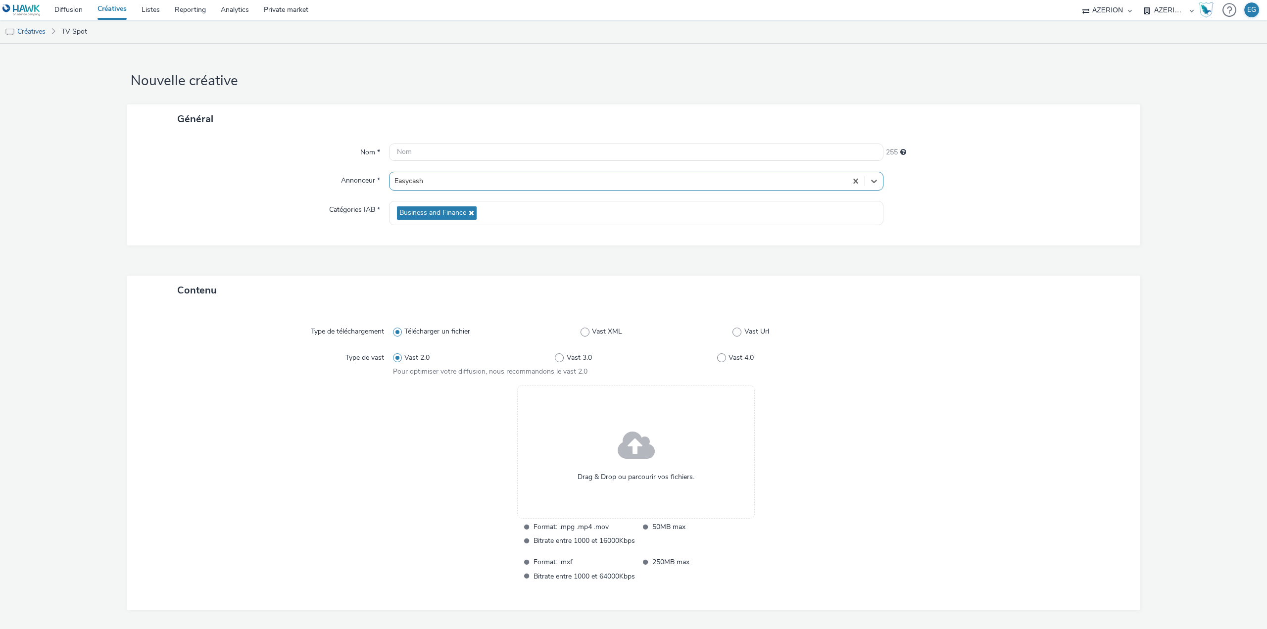
click at [621, 472] on span "Drag & Drop ou parcourir vos fichiers." at bounding box center [636, 477] width 117 height 10
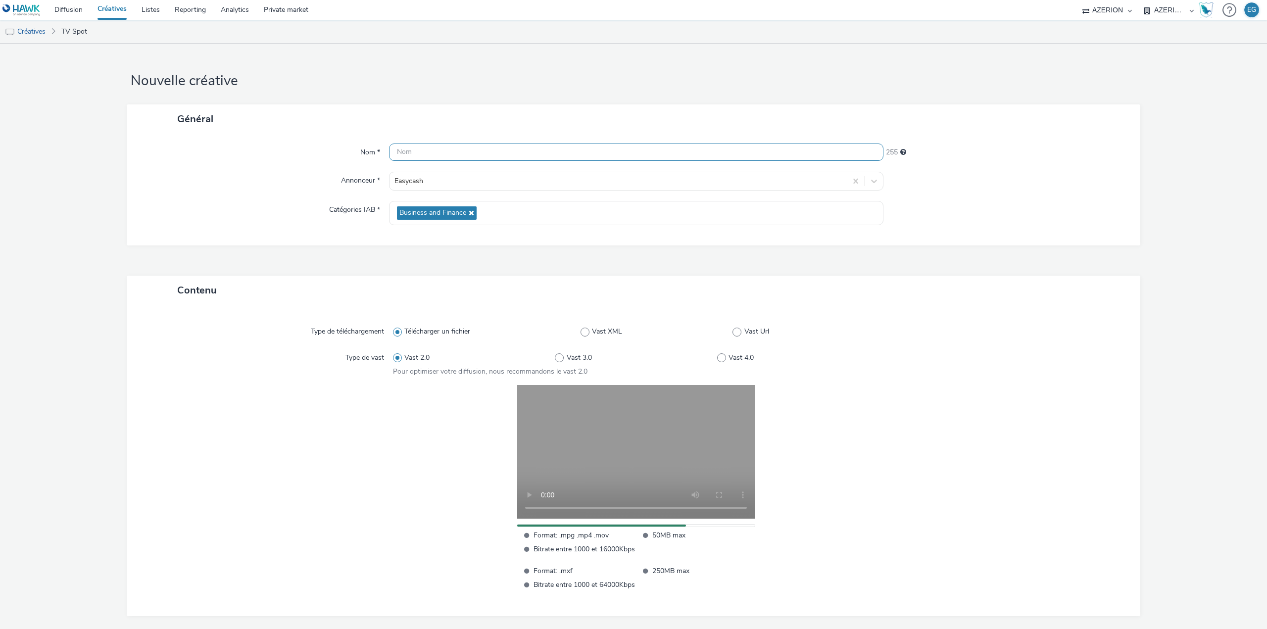
click at [483, 155] on input "text" at bounding box center [636, 152] width 495 height 17
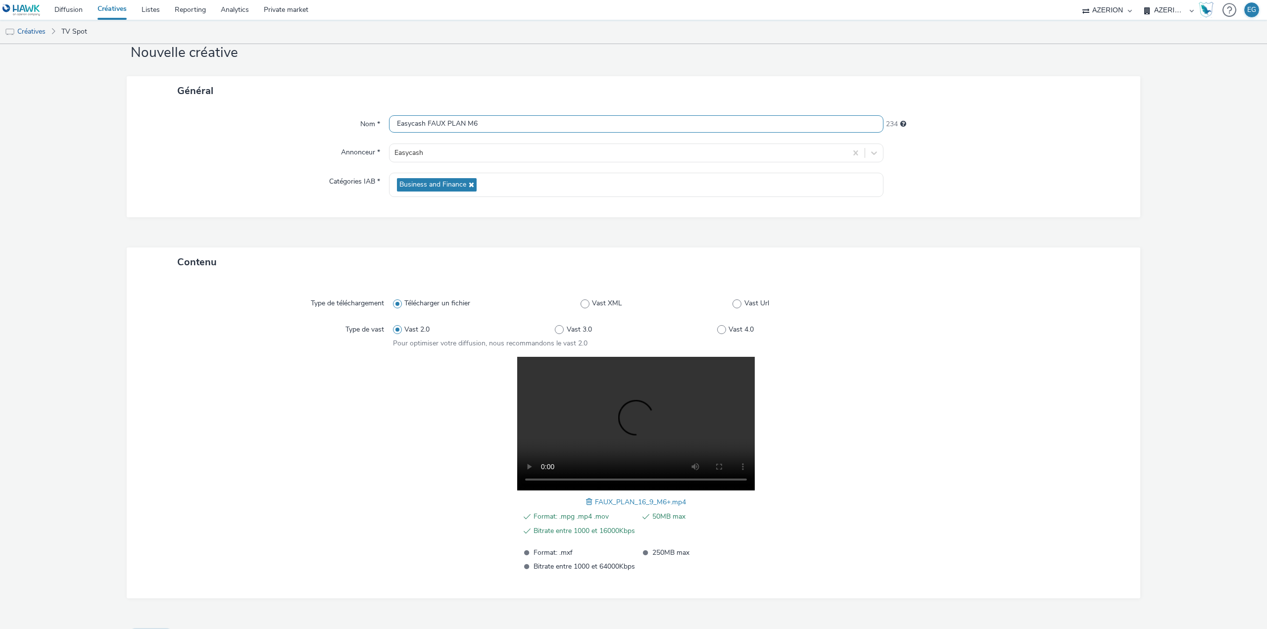
scroll to position [53, 0]
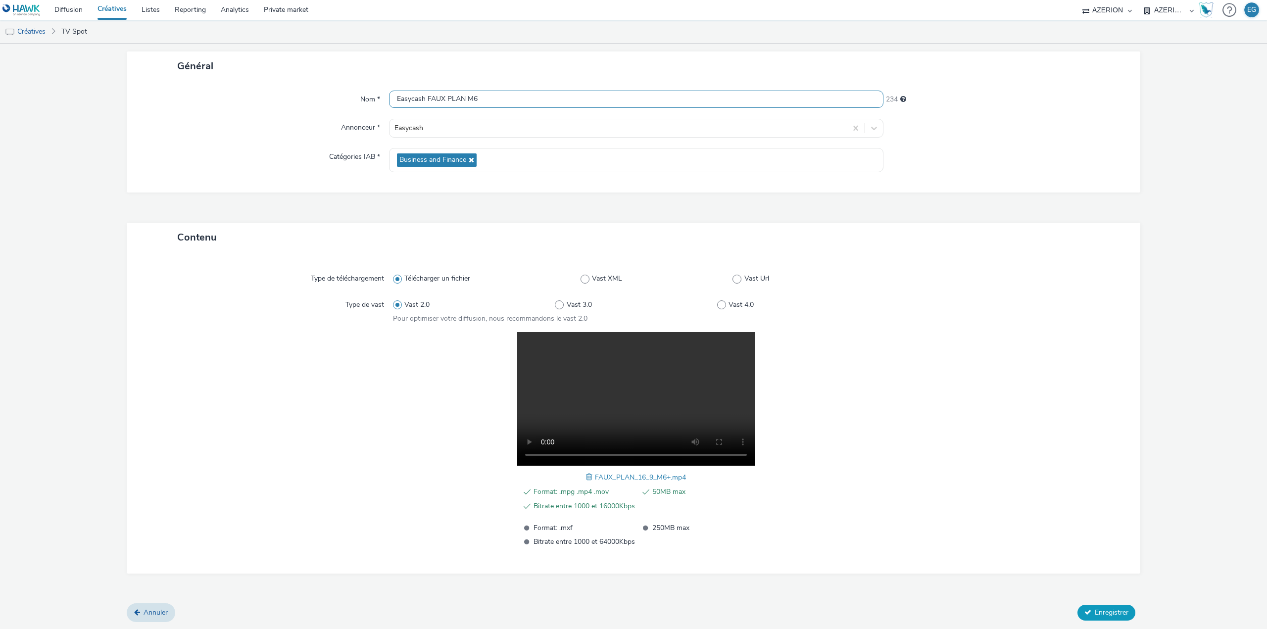
type input "Easycash FAUX PLAN M6"
click at [1095, 609] on span "Enregistrer" at bounding box center [1112, 612] width 34 height 9
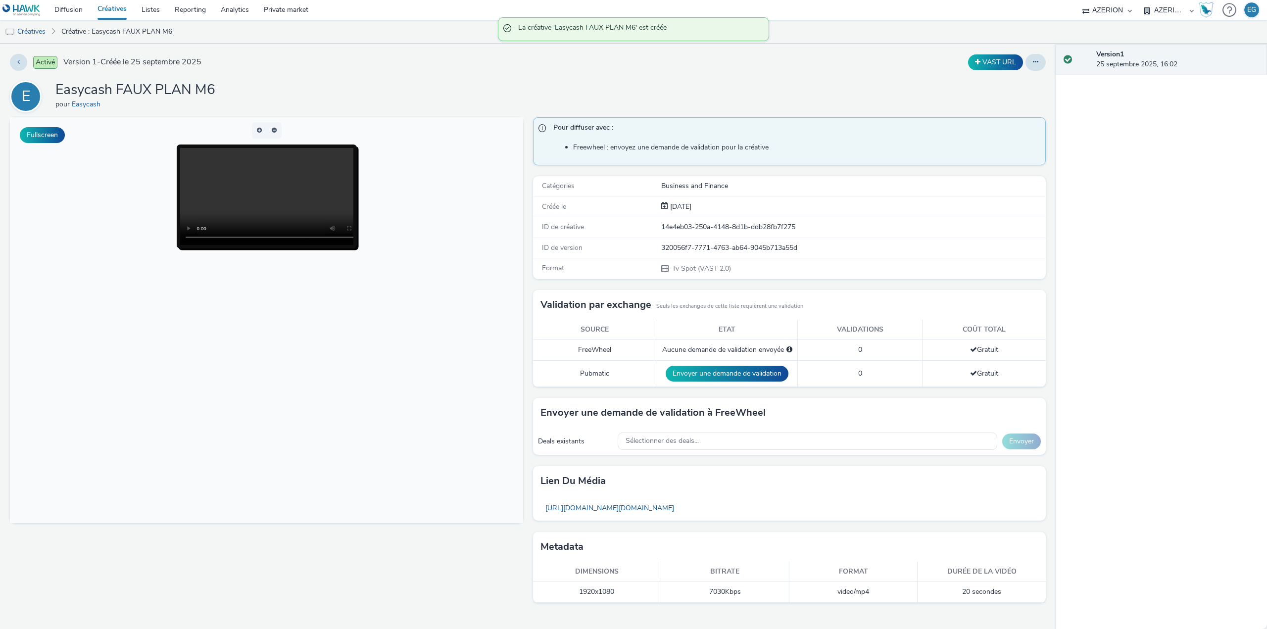
click at [113, 7] on link "Créatives" at bounding box center [112, 10] width 44 height 20
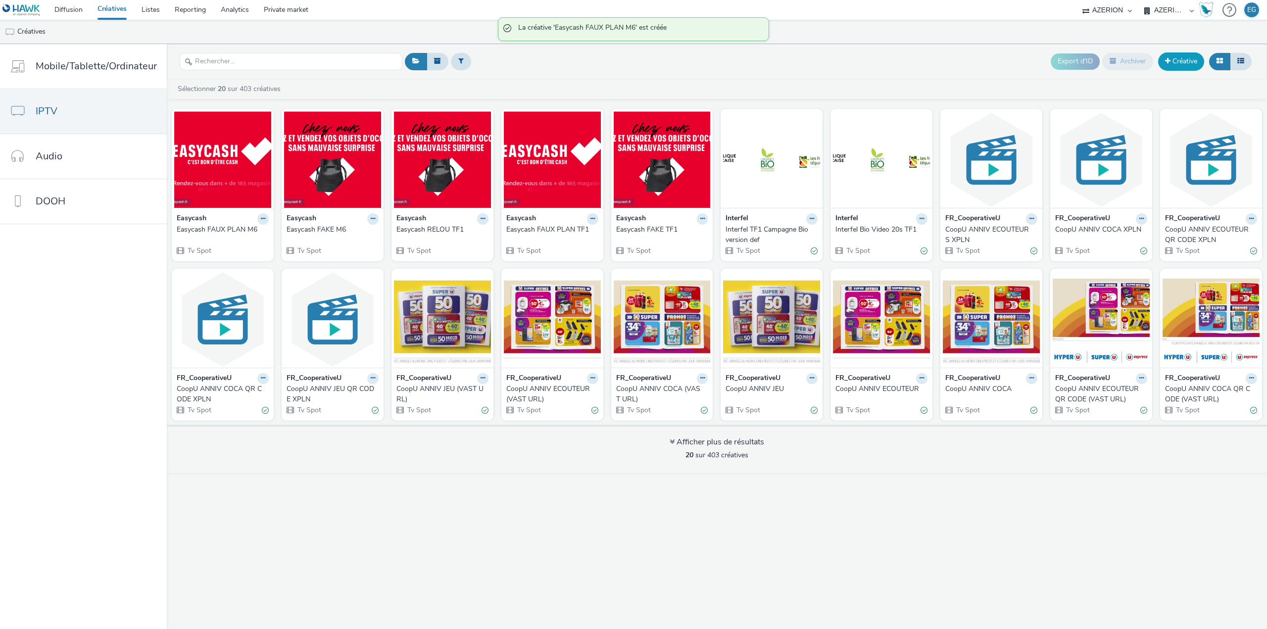
click at [1168, 62] on span at bounding box center [1167, 60] width 5 height 7
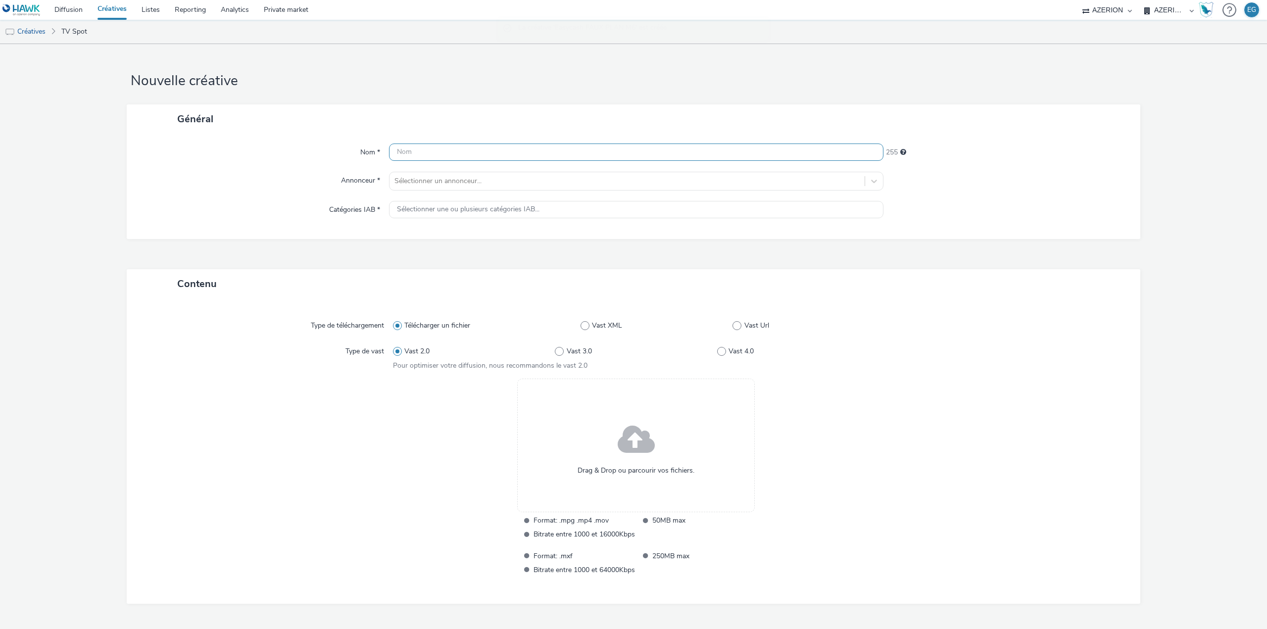
click at [496, 149] on input "text" at bounding box center [636, 152] width 495 height 17
click at [419, 189] on div "Sélectionner un annonceur..." at bounding box center [627, 181] width 475 height 16
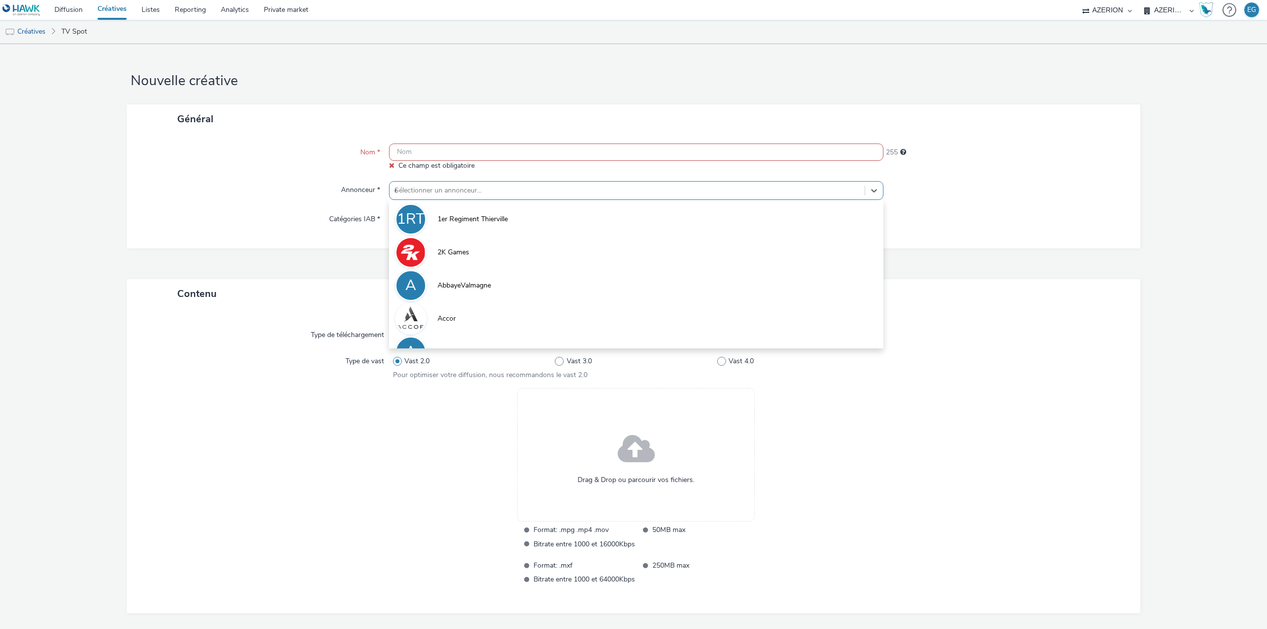
type input "eas"
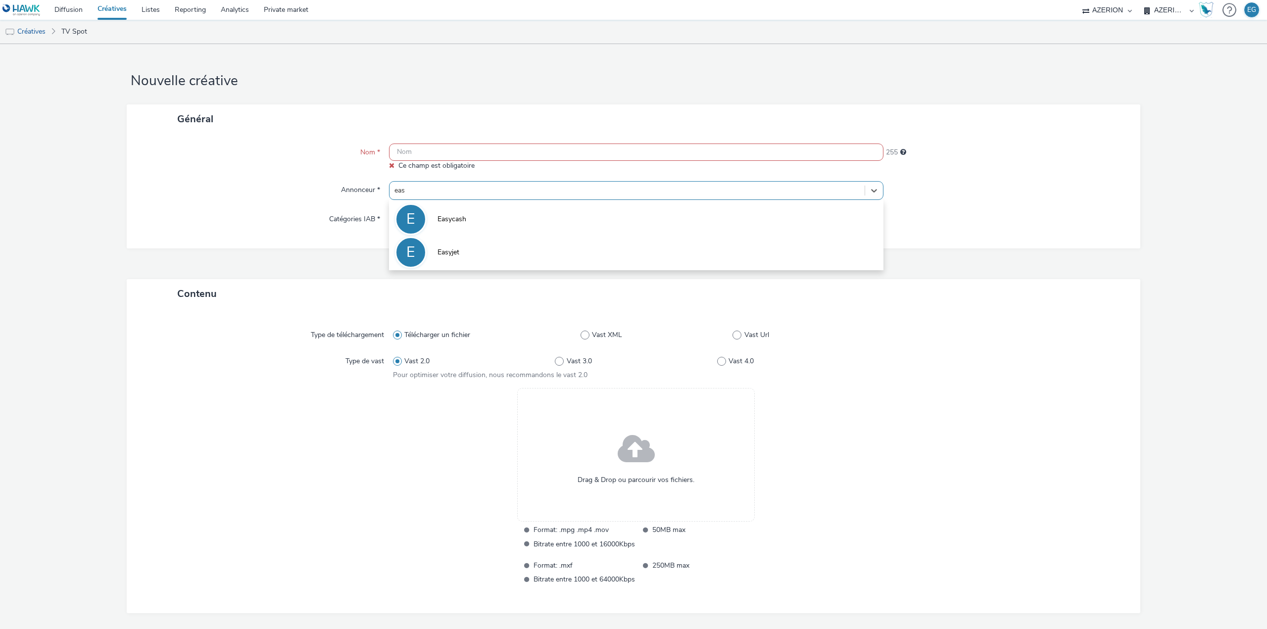
click at [455, 228] on li "E Easycash" at bounding box center [636, 218] width 495 height 33
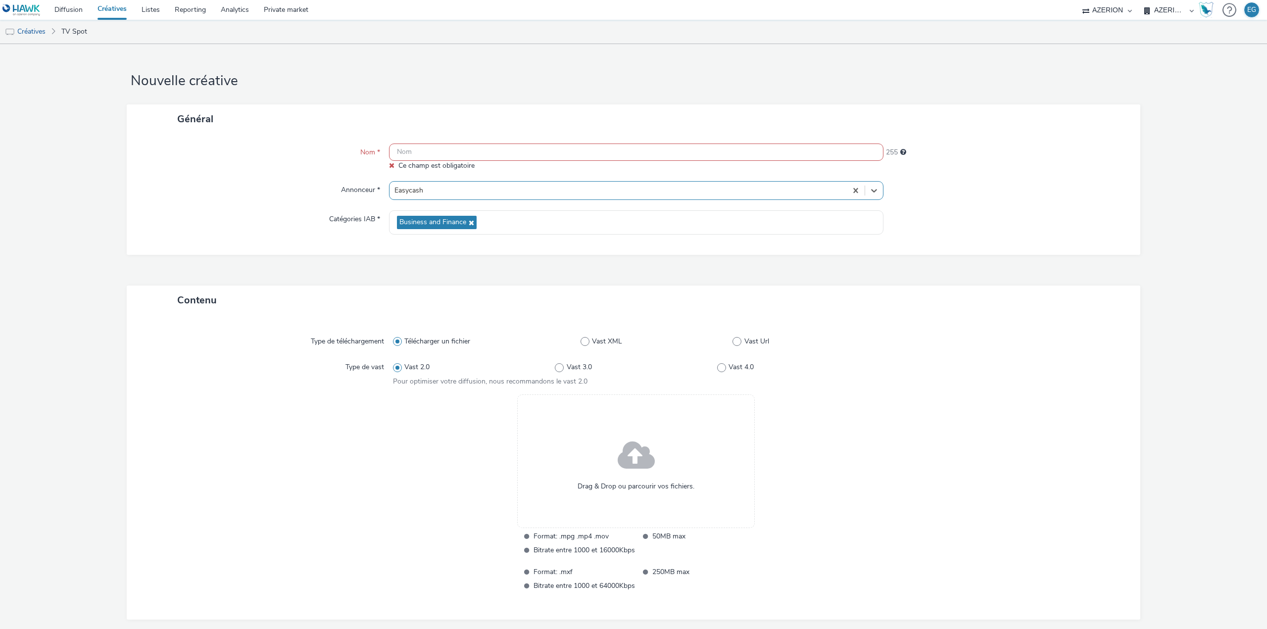
click at [432, 147] on input "text" at bounding box center [636, 152] width 495 height 17
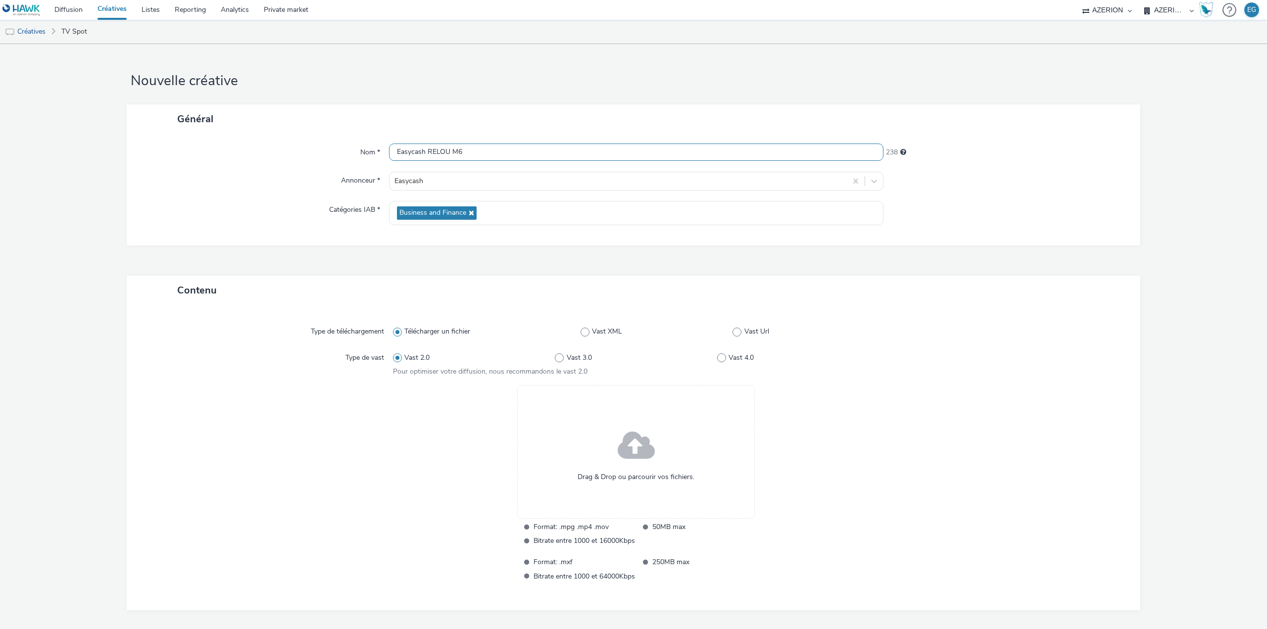
type input "Easycash RELOU M6"
click at [670, 445] on div "Drag & Drop ou parcourir vos fichiers." at bounding box center [636, 452] width 238 height 134
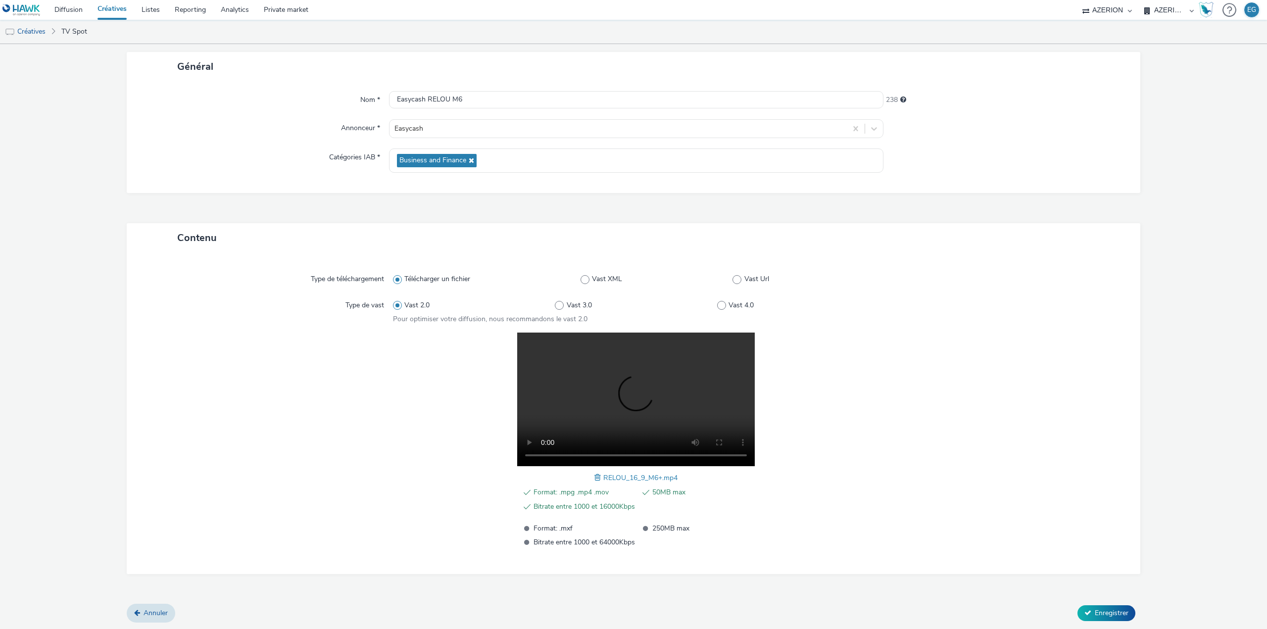
scroll to position [53, 0]
click at [1123, 616] on button "Enregistrer" at bounding box center [1107, 613] width 58 height 16
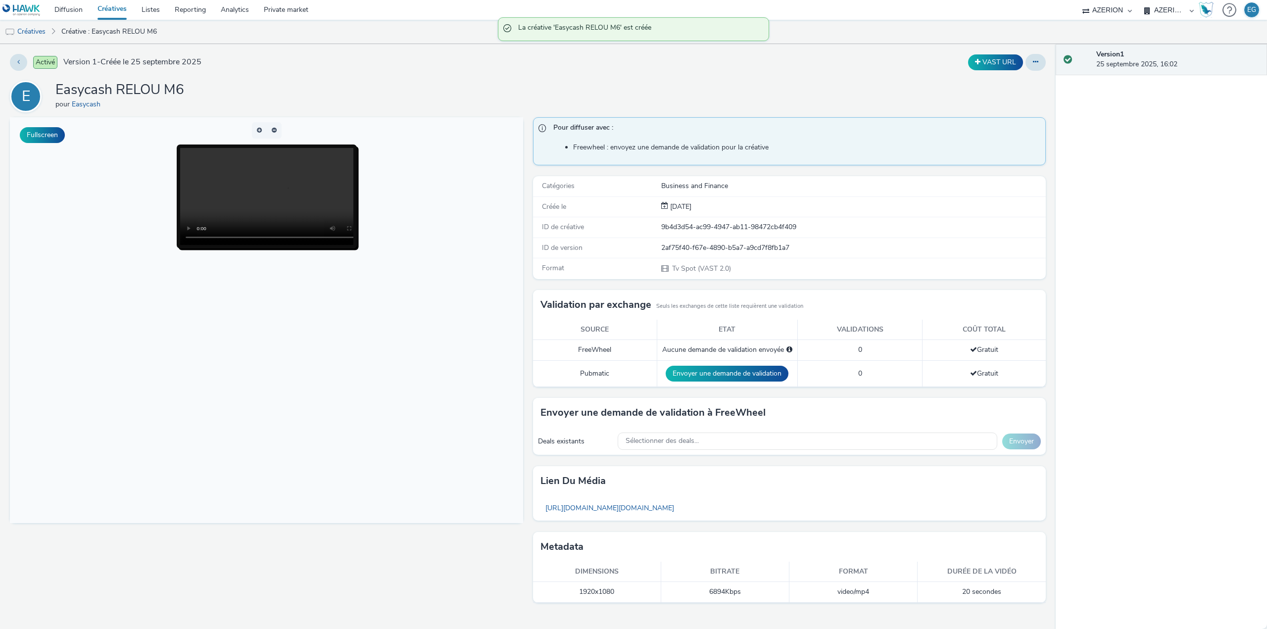
drag, startPoint x: 113, startPoint y: 11, endPoint x: 122, endPoint y: 13, distance: 9.1
click at [113, 11] on link "Créatives" at bounding box center [112, 10] width 44 height 20
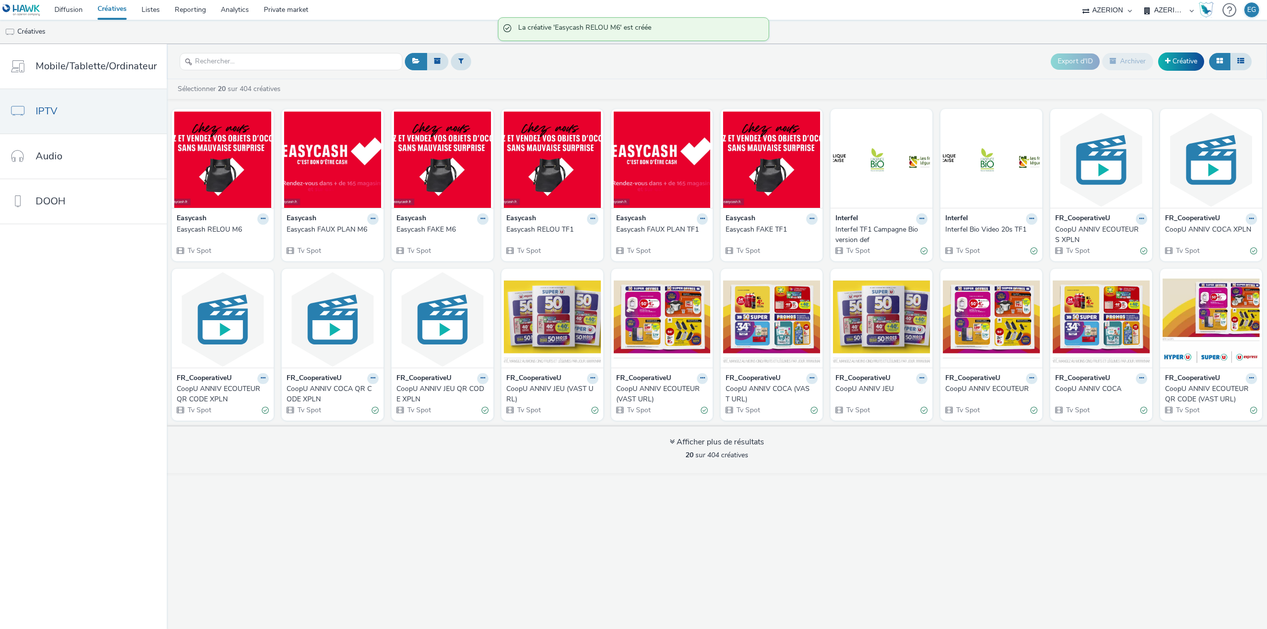
click at [583, 66] on div "Export d'ID Archiver Créative" at bounding box center [829, 62] width 852 height 24
click at [197, 231] on div "Easycash RELOU M6" at bounding box center [221, 230] width 88 height 10
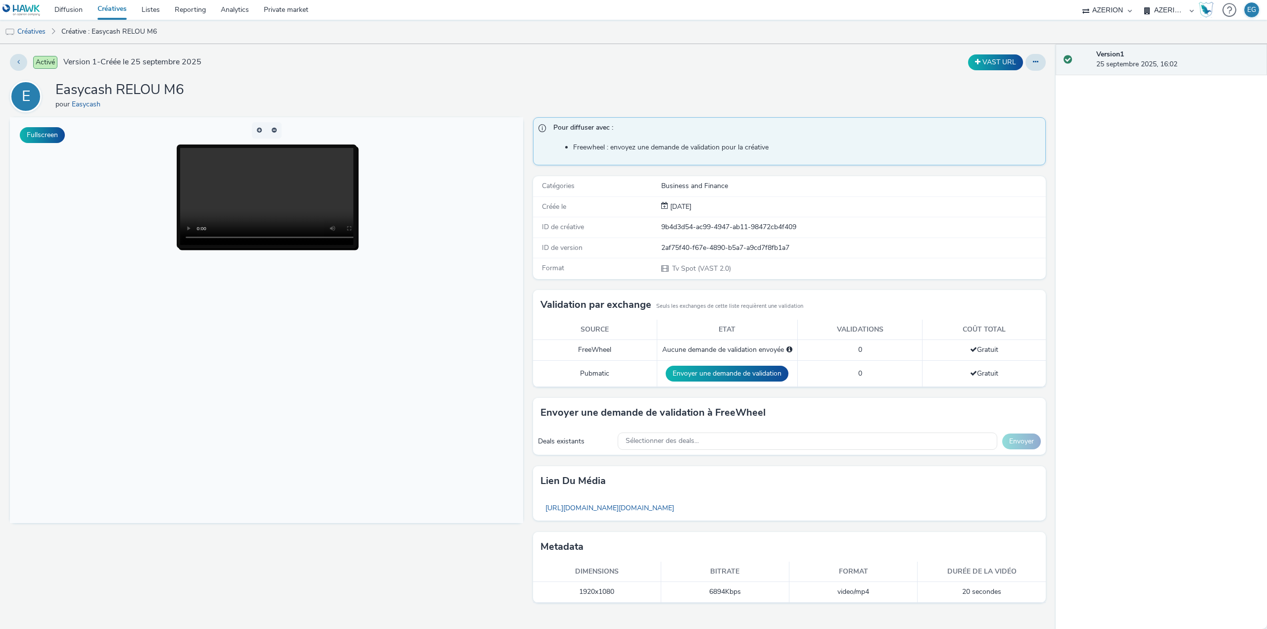
click at [337, 269] on body at bounding box center [266, 320] width 513 height 406
click at [235, 339] on body at bounding box center [266, 320] width 513 height 406
drag, startPoint x: 105, startPoint y: 12, endPoint x: 119, endPoint y: 32, distance: 24.5
click at [105, 12] on link "Créatives" at bounding box center [112, 10] width 44 height 20
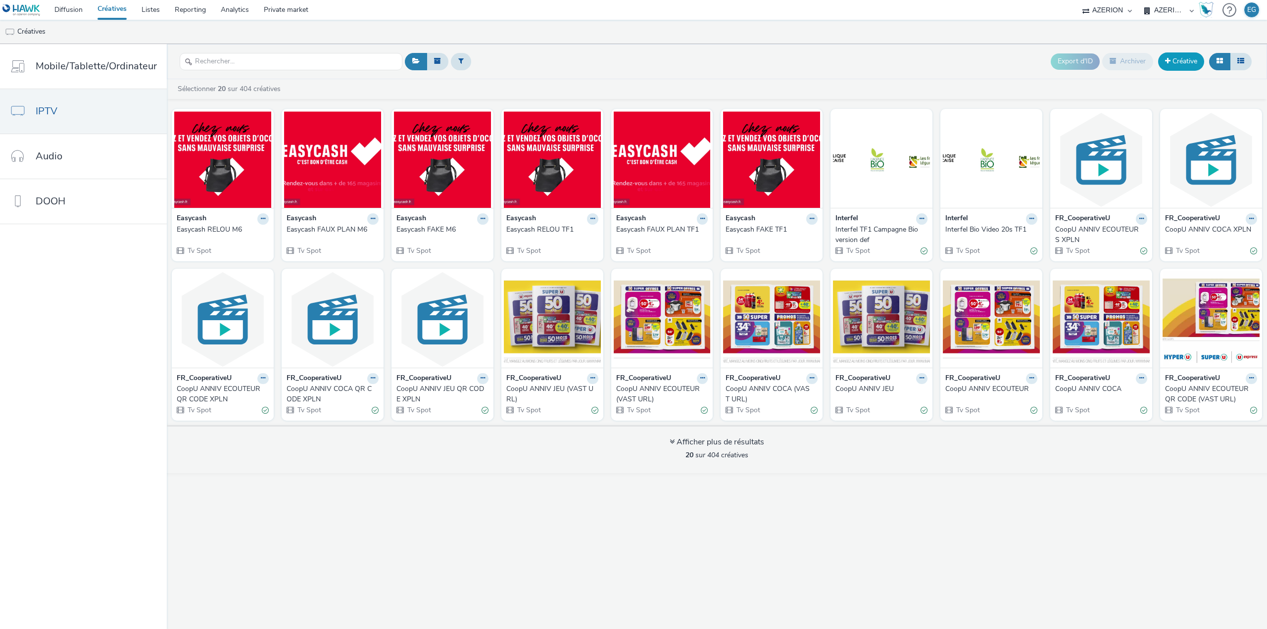
click at [1170, 61] on span at bounding box center [1167, 60] width 5 height 7
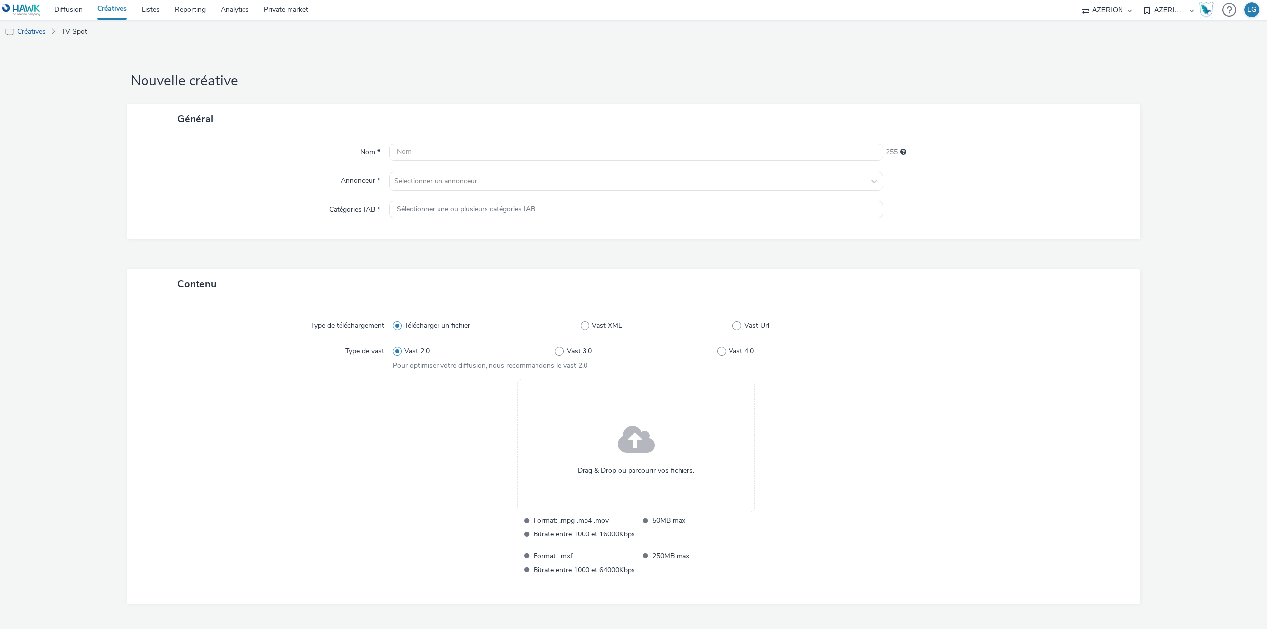
click at [601, 450] on div "Drag & Drop ou parcourir vos fichiers." at bounding box center [636, 446] width 238 height 134
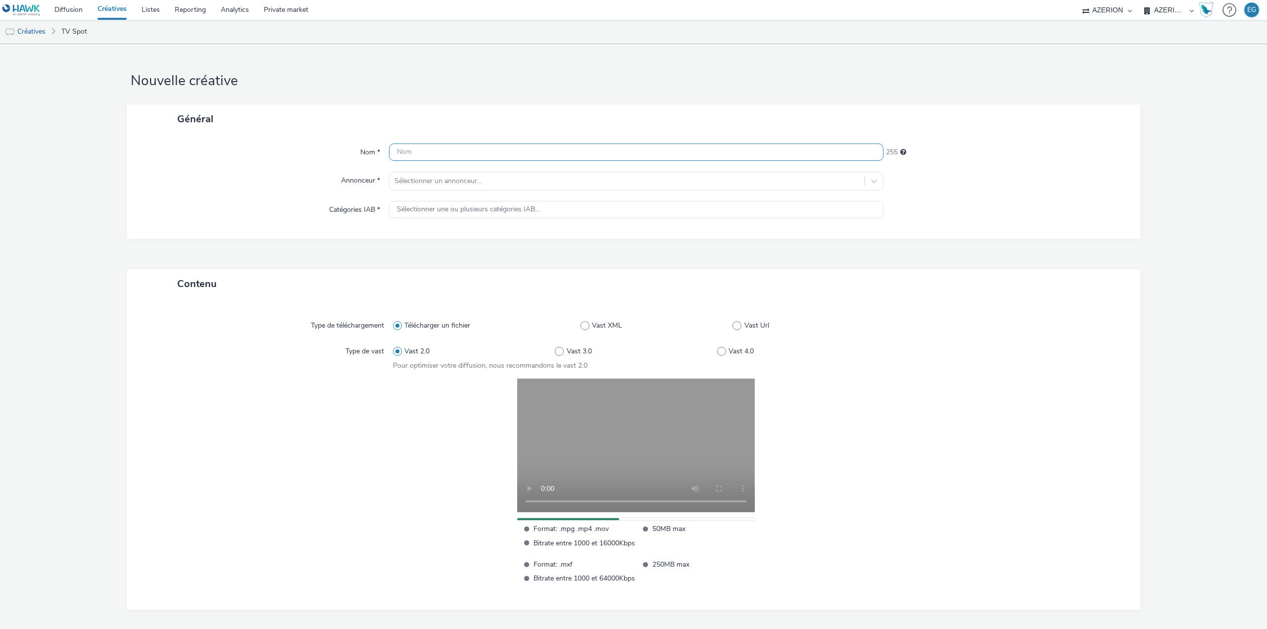
click at [458, 150] on input "text" at bounding box center [636, 152] width 495 height 17
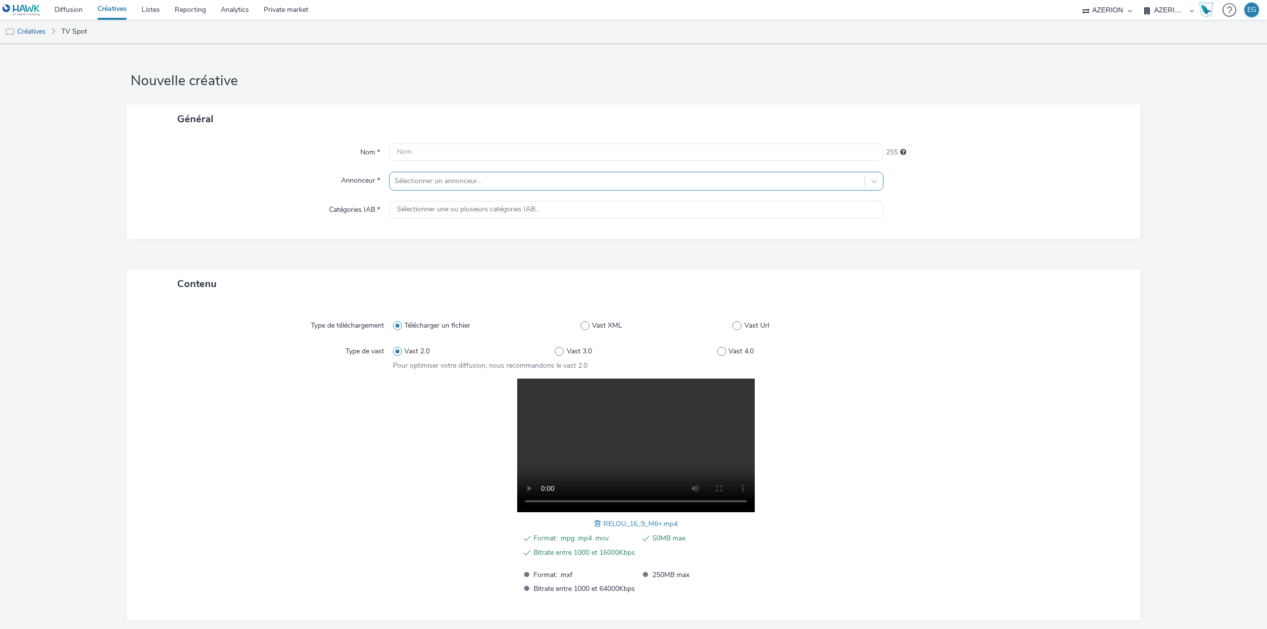
click at [447, 172] on div "Nom * 255 Annonceur * Sélectionner un annonceur... Catégories IAB * Sélectionne…" at bounding box center [634, 186] width 1014 height 105
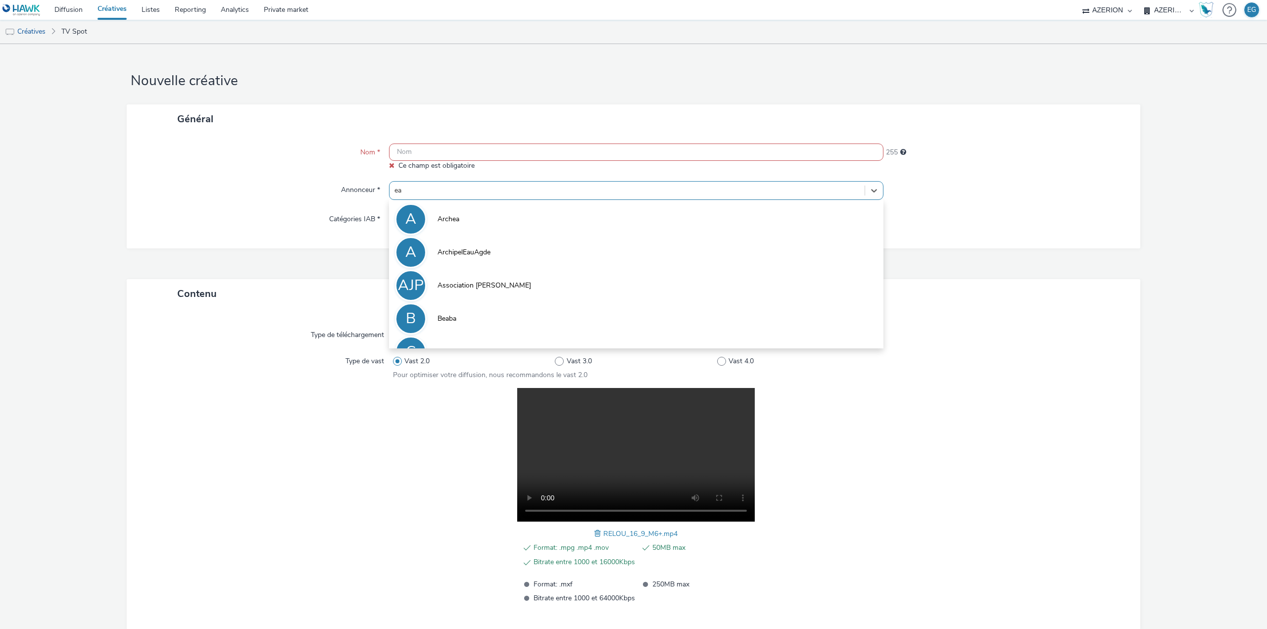
type input "eas"
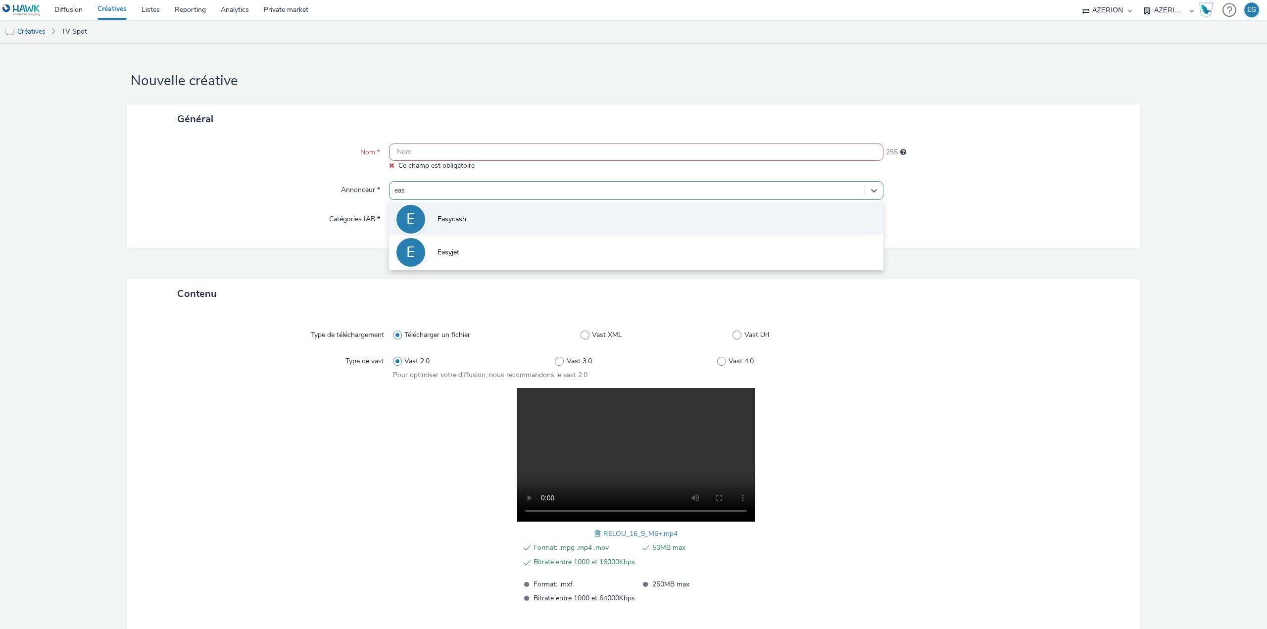
click at [447, 211] on li "E Easycash" at bounding box center [636, 218] width 495 height 33
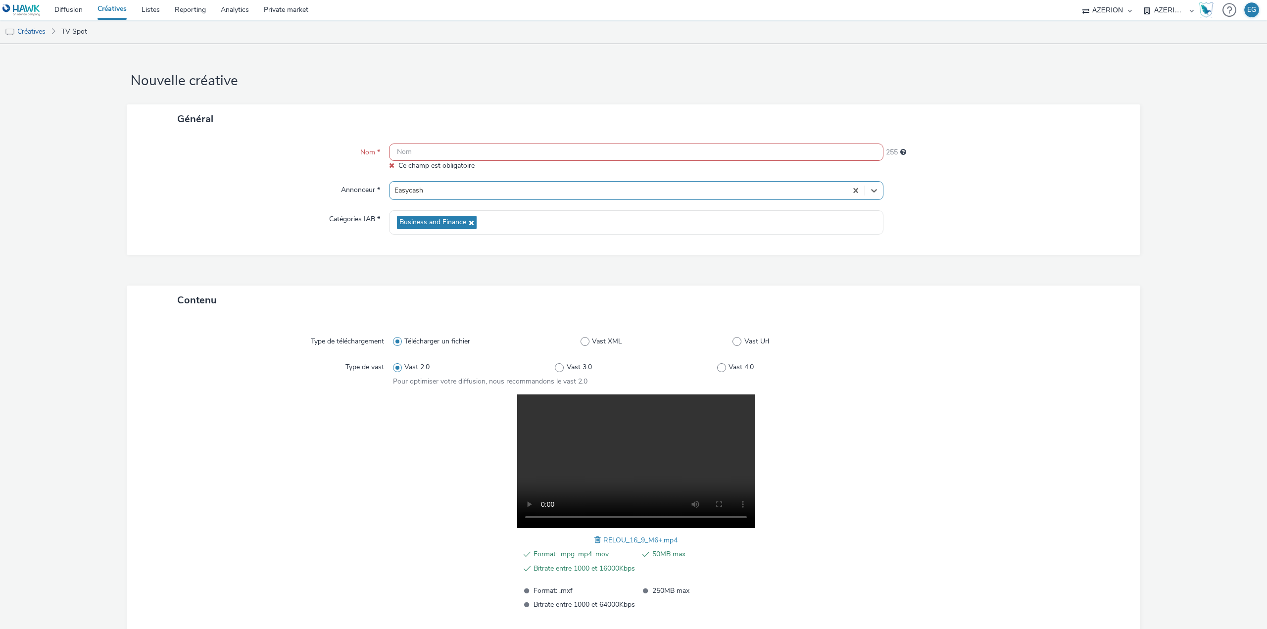
click at [419, 152] on input "text" at bounding box center [636, 152] width 495 height 17
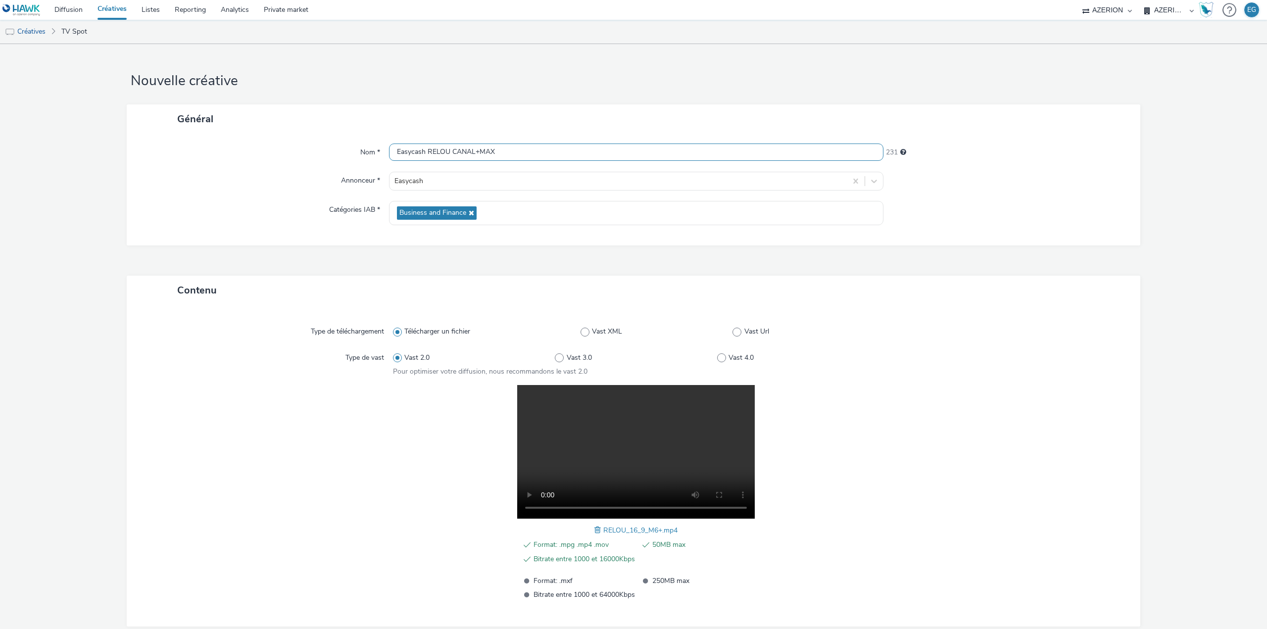
scroll to position [53, 0]
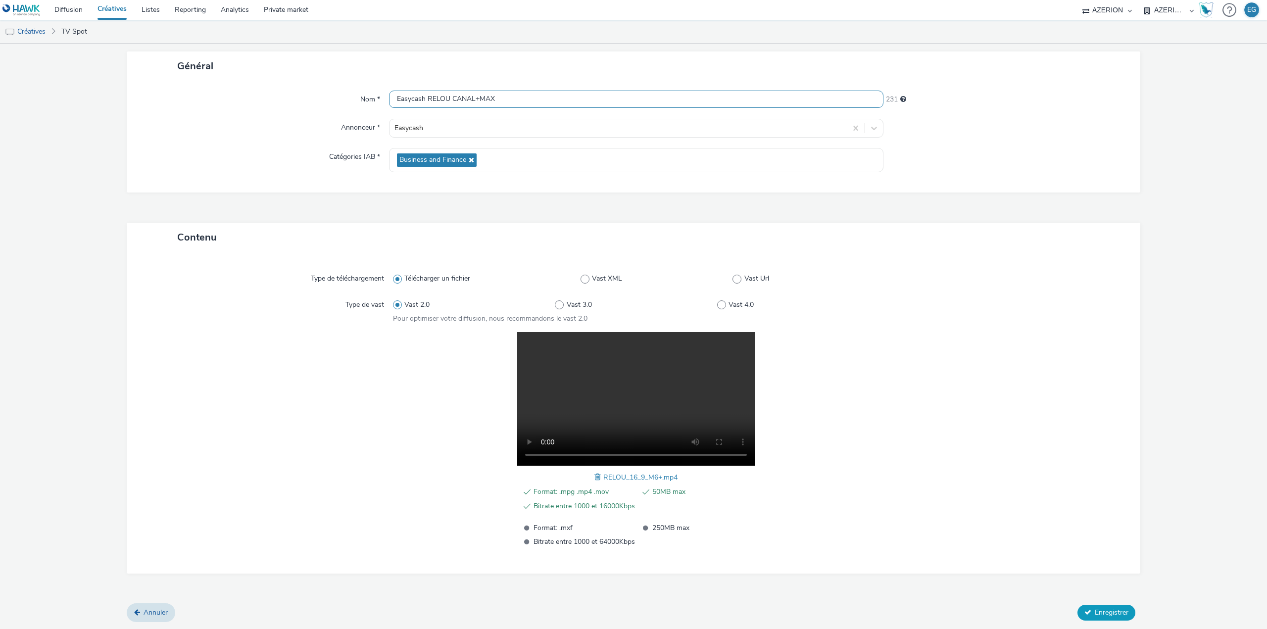
type input "Easycash RELOU CANAL+MAX"
click at [1095, 608] on span "Enregistrer" at bounding box center [1112, 612] width 34 height 9
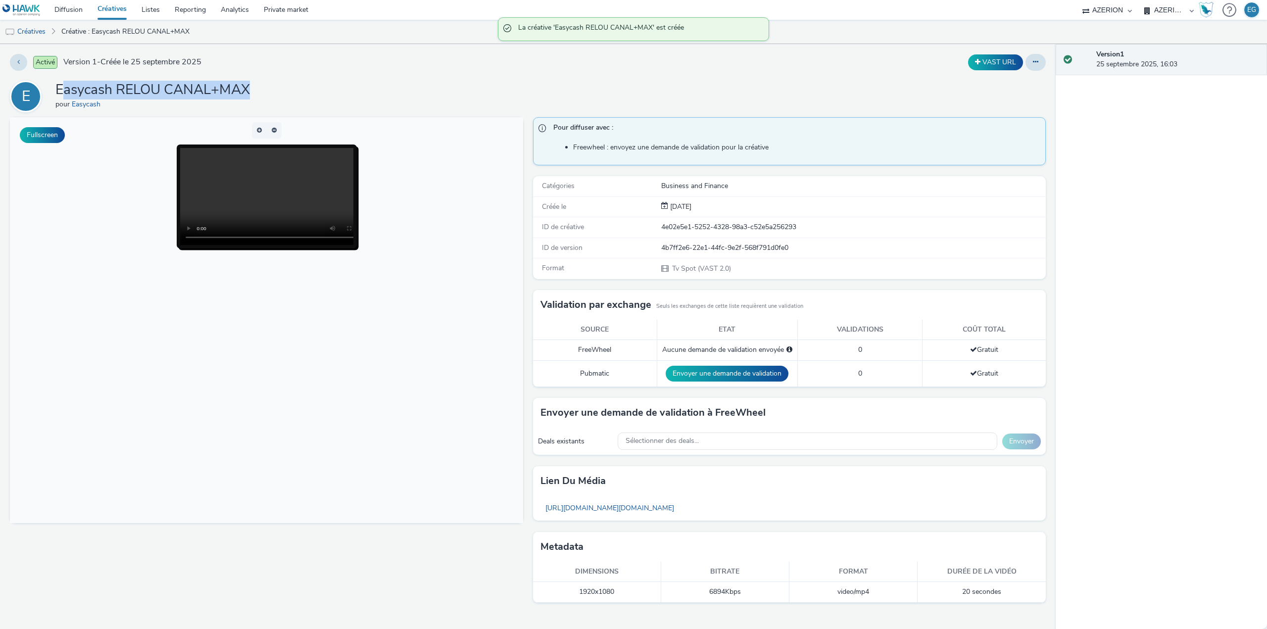
drag, startPoint x: 247, startPoint y: 88, endPoint x: 60, endPoint y: 83, distance: 187.2
click at [60, 83] on div "E Easycash RELOU CANAL+MAX pour Easycash" at bounding box center [528, 97] width 1036 height 32
click at [60, 83] on h1 "Easycash RELOU CANAL+MAX" at bounding box center [152, 90] width 195 height 19
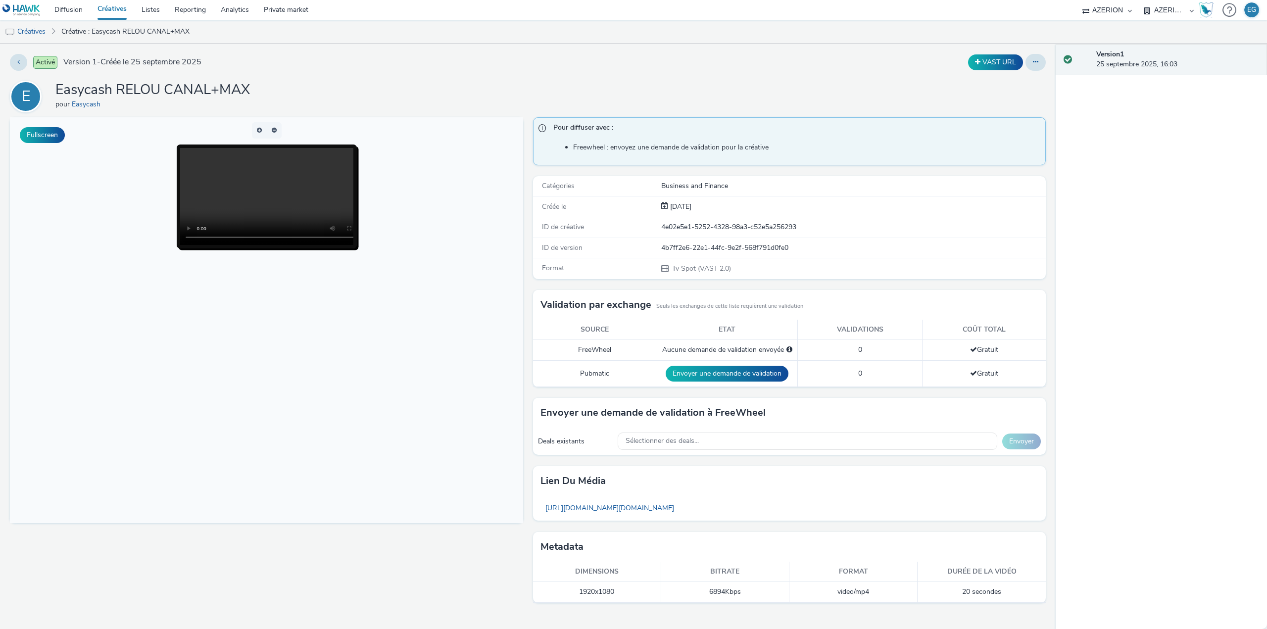
click at [111, 7] on link "Créatives" at bounding box center [112, 10] width 44 height 20
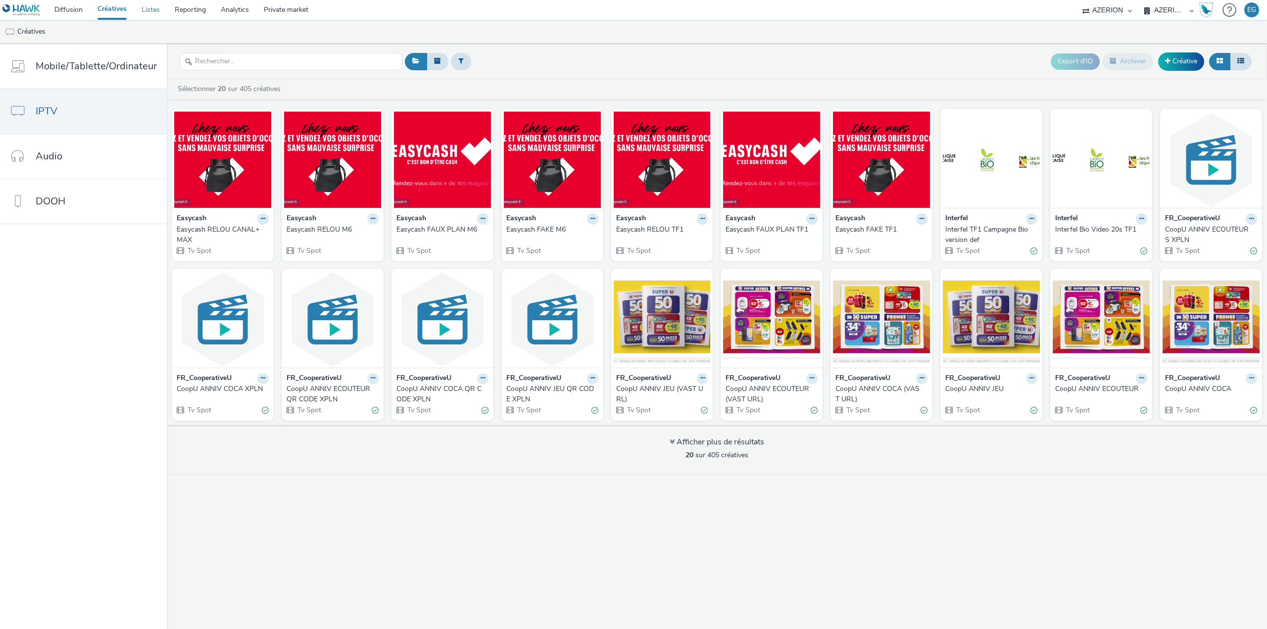
click at [140, 10] on link "Listes" at bounding box center [150, 10] width 33 height 20
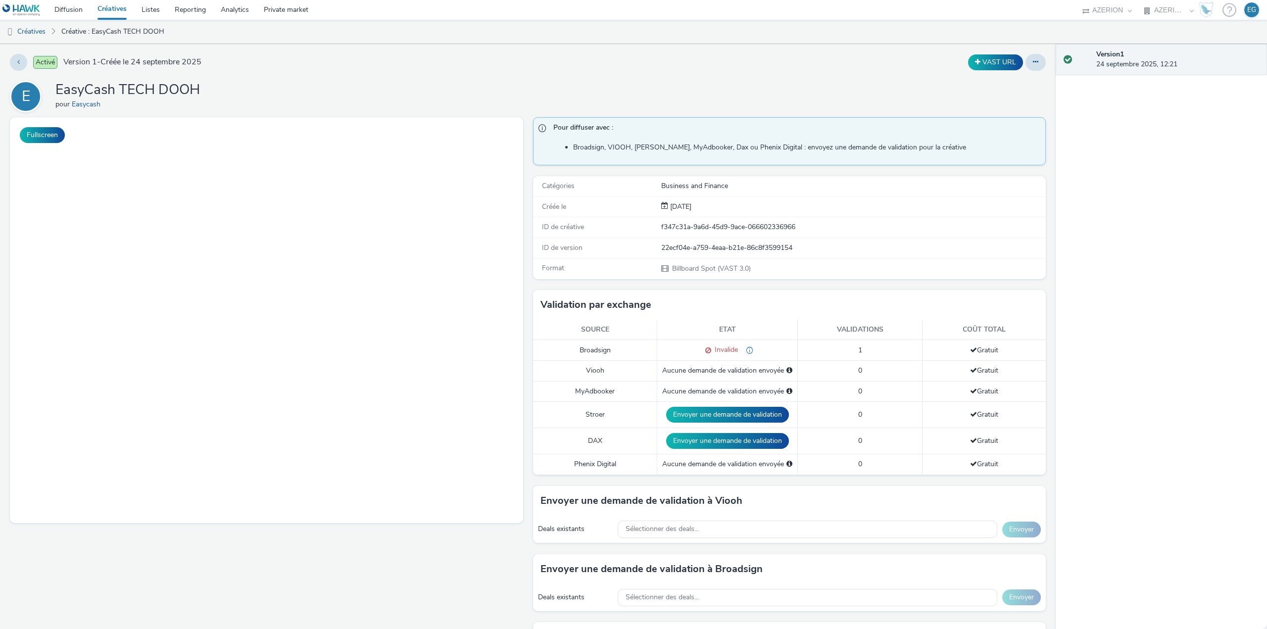
select select "79162ed7-0017-4339-93b0-3399b708648f"
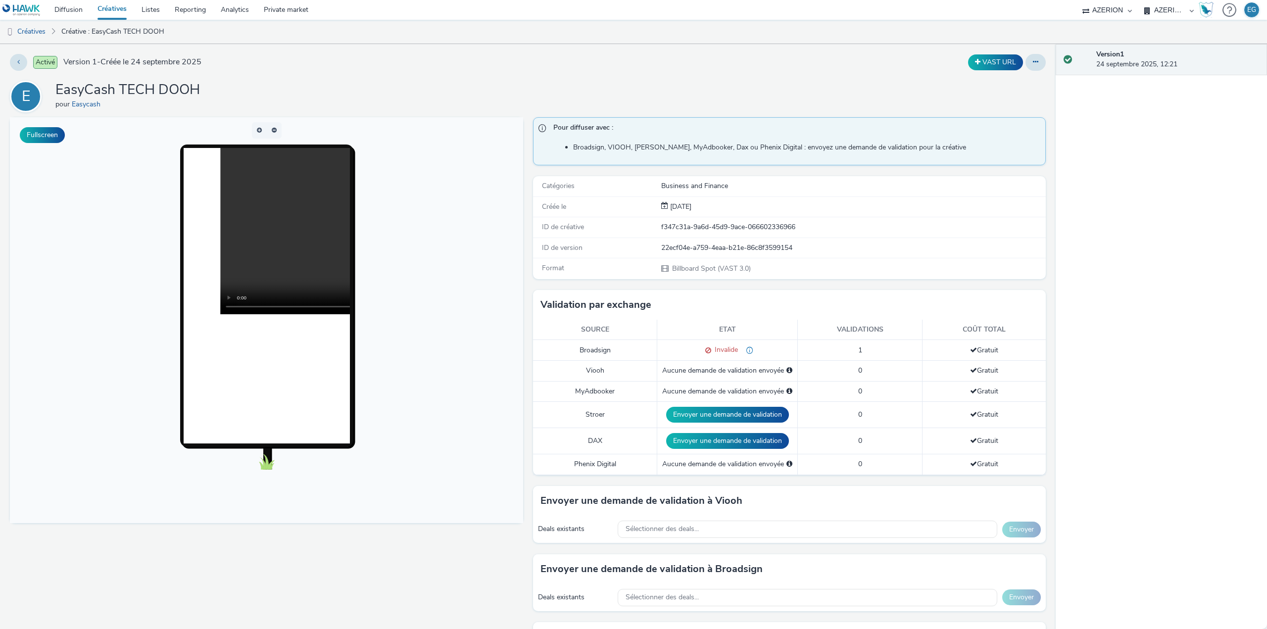
click at [703, 228] on div "f347c31a-9a6d-45d9-9ace-066602336966" at bounding box center [853, 227] width 384 height 10
copy div "f347c31a-9a6d-45d9-9ace-066602336966"
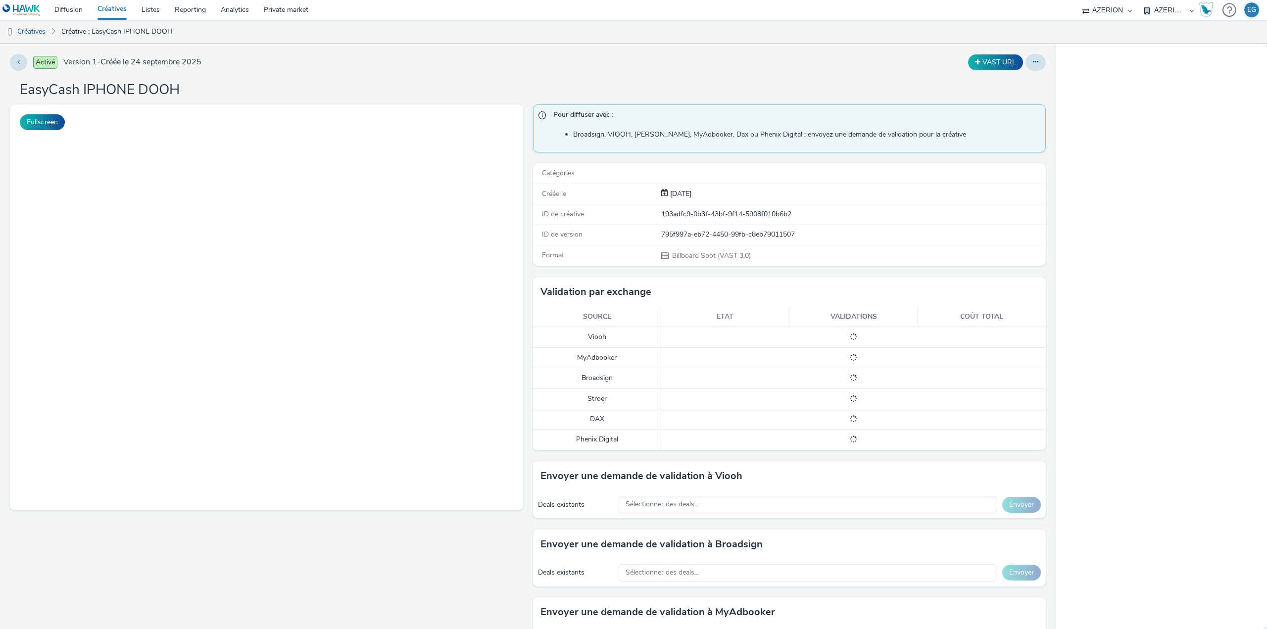
select select "79162ed7-0017-4339-93b0-3399b708648f"
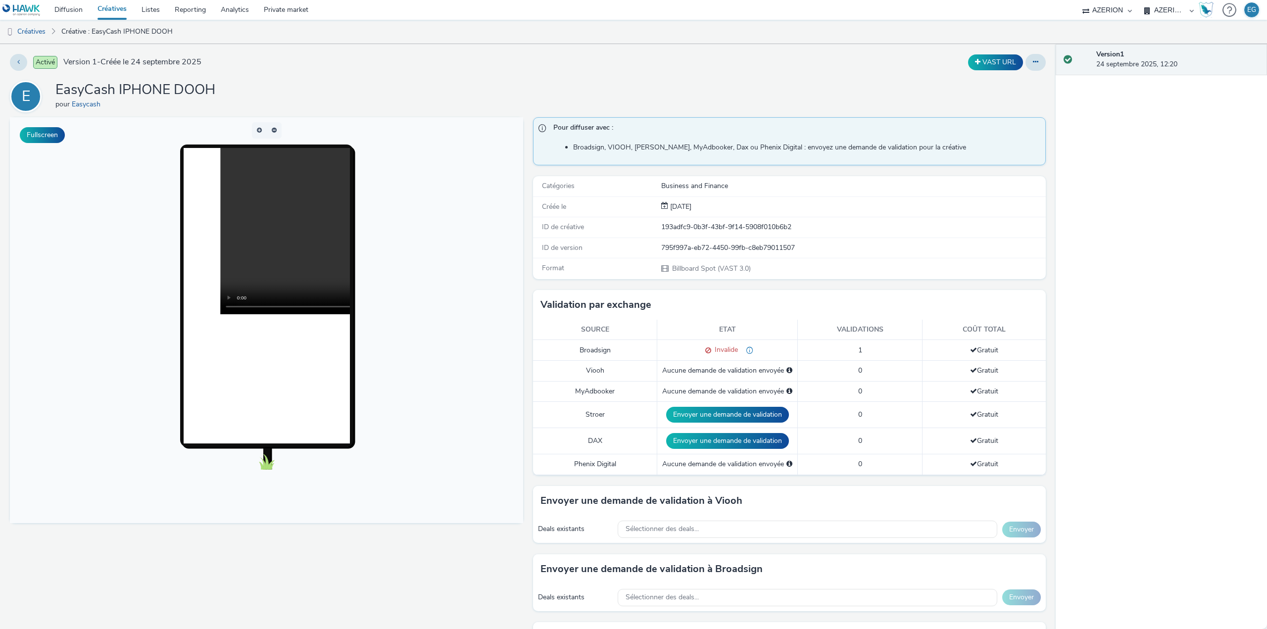
click at [732, 238] on div "ID de version 795f997a-eb72-4450-99fb-c8eb79011507" at bounding box center [789, 248] width 513 height 20
click at [732, 233] on div "ID de créative 193adfc9-0b3f-43bf-9f14-5908f010b6b2" at bounding box center [789, 227] width 513 height 20
copy div "193adfc9-0b3f-43bf-9f14-5908f010b6b2"
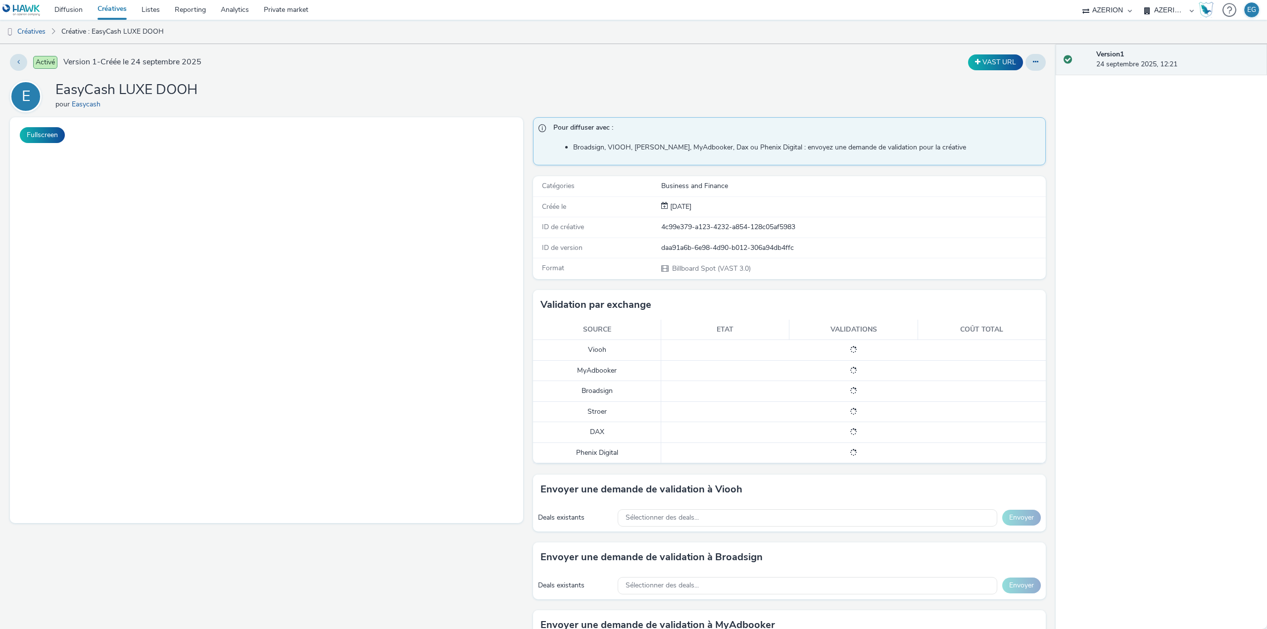
select select "79162ed7-0017-4339-93b0-3399b708648f"
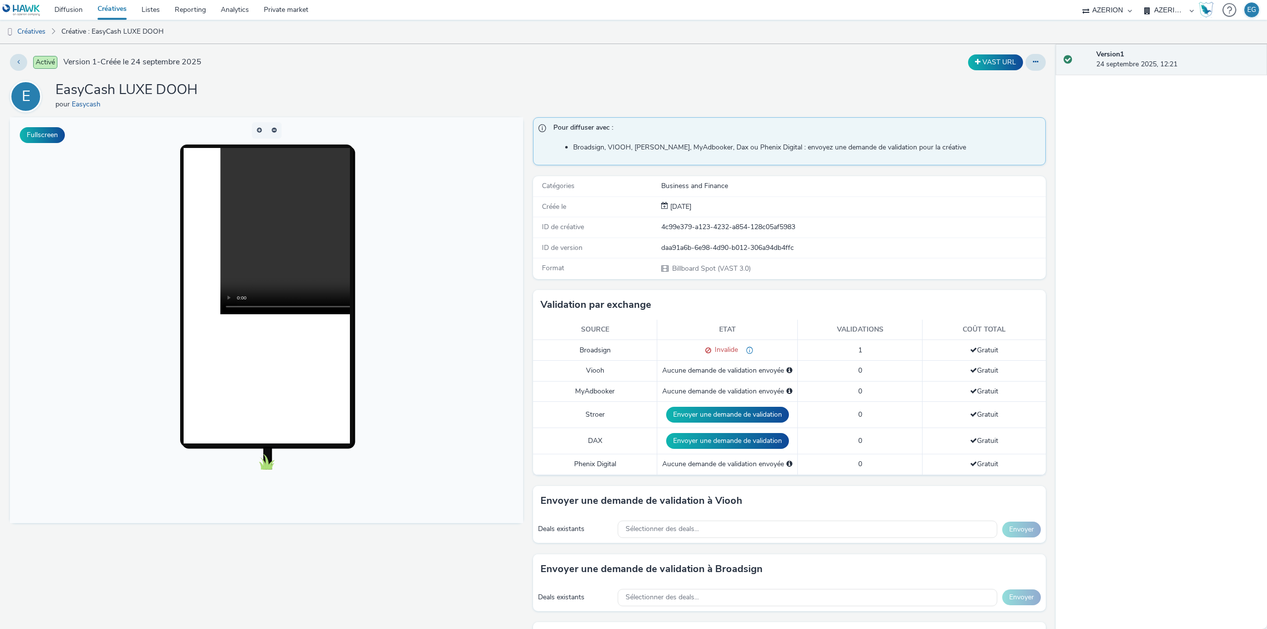
click at [708, 223] on div "4c99e379-a123-4232-a854-128c05af5983" at bounding box center [853, 227] width 384 height 10
copy div "4c99e379-a123-4232-a854-128c05af5983"
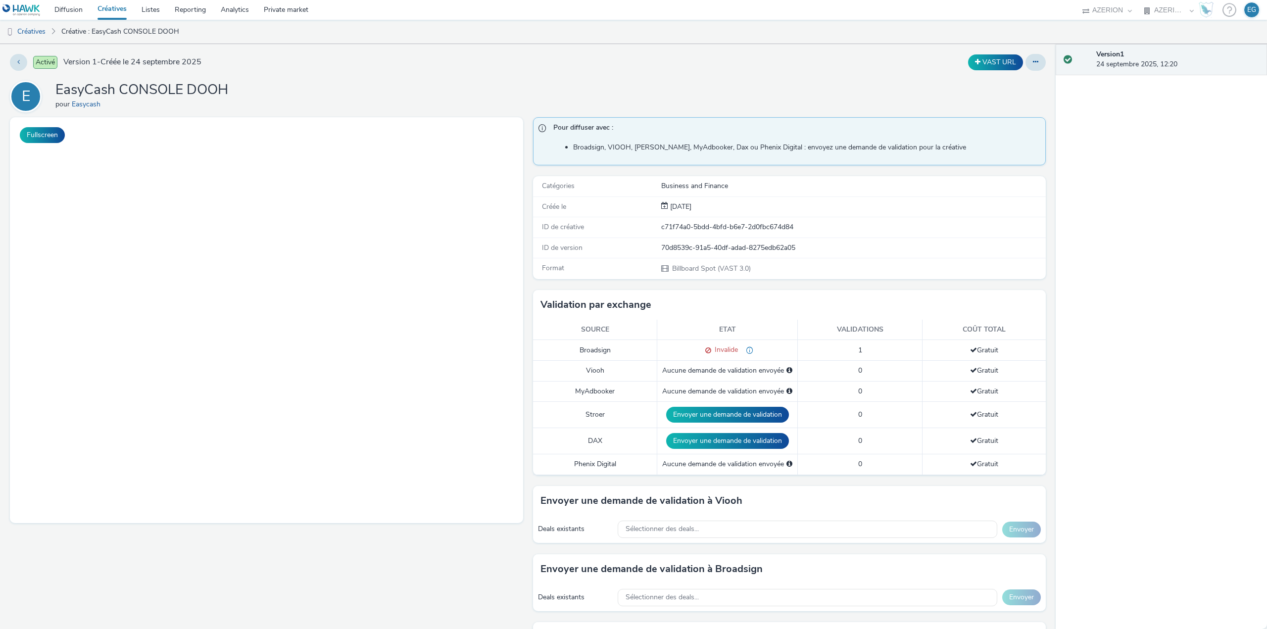
select select "79162ed7-0017-4339-93b0-3399b708648f"
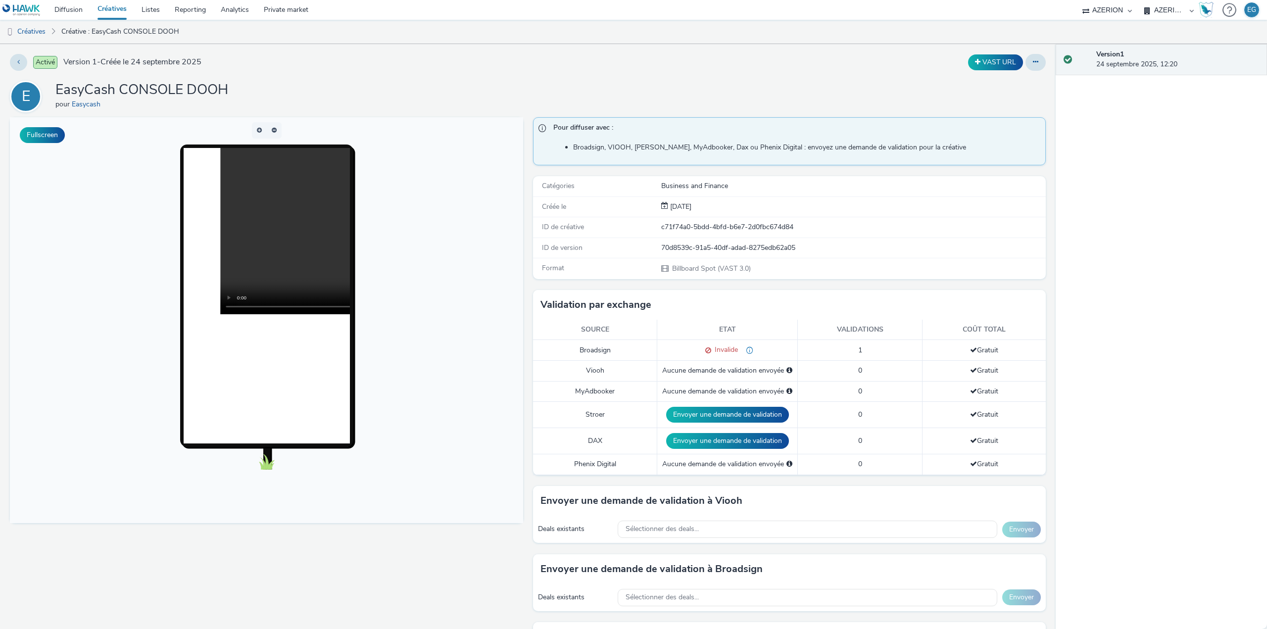
click at [708, 231] on div "c71f74a0-5bdd-4bfd-b6e7-2d0fbc674d84" at bounding box center [853, 227] width 384 height 10
copy div "c71f74a0-5bdd-4bfd-b6e7-2d0fbc674d84"
